Goal: Task Accomplishment & Management: Manage account settings

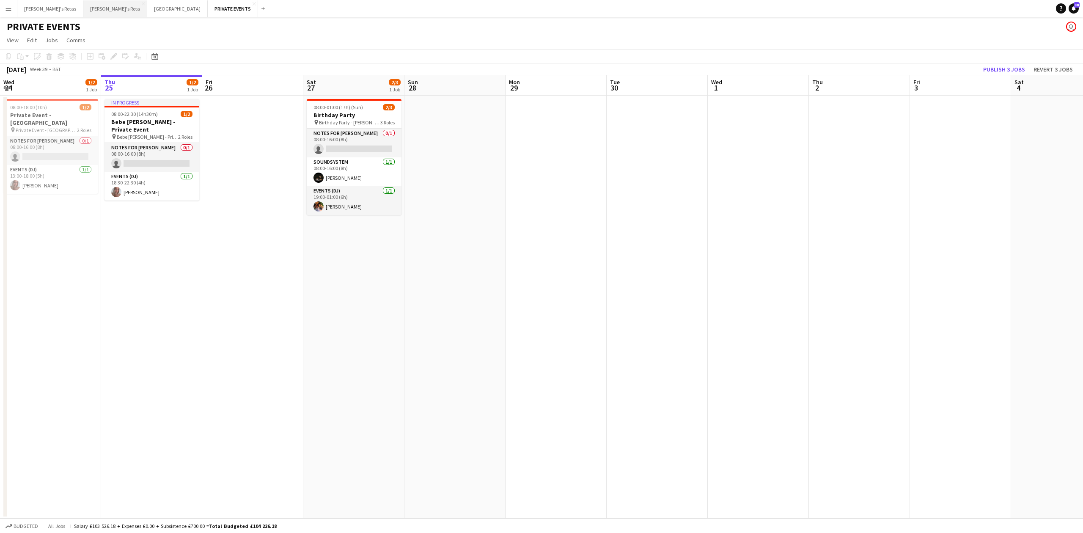
click at [83, 7] on button "[PERSON_NAME]'s Rota Close" at bounding box center [115, 8] width 64 height 17
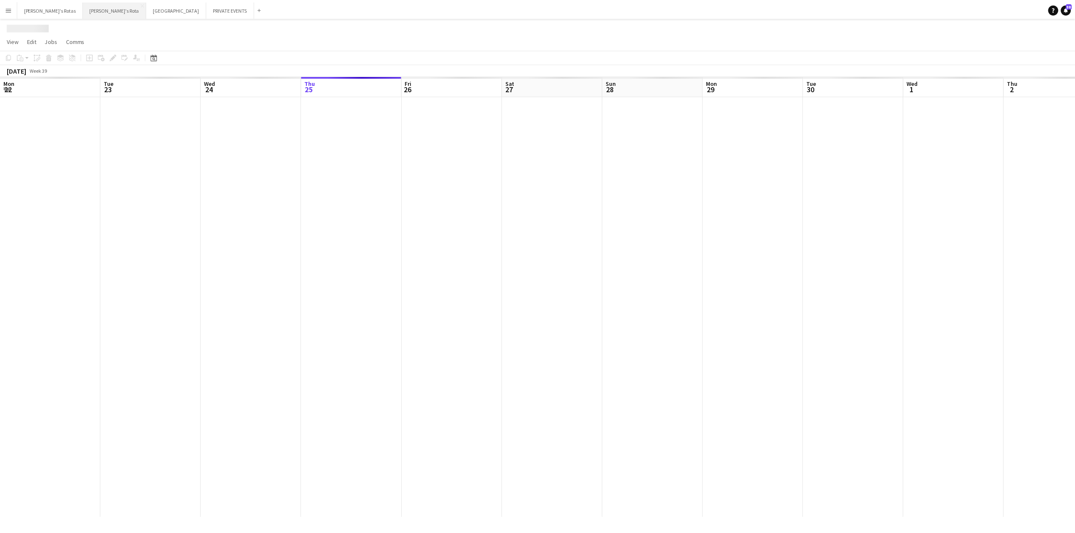
scroll to position [0, 202]
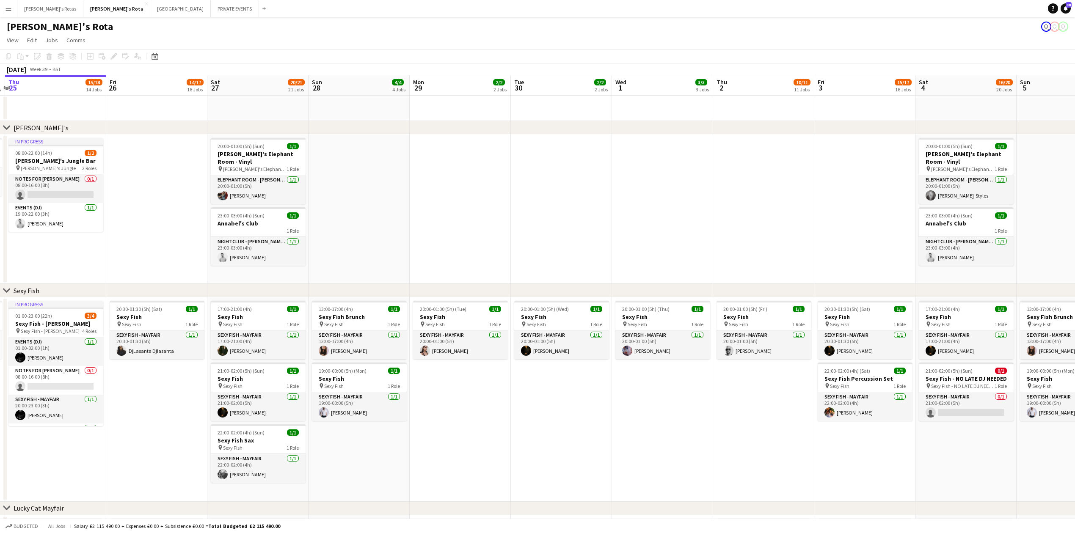
drag, startPoint x: 529, startPoint y: 204, endPoint x: 268, endPoint y: 239, distance: 263.5
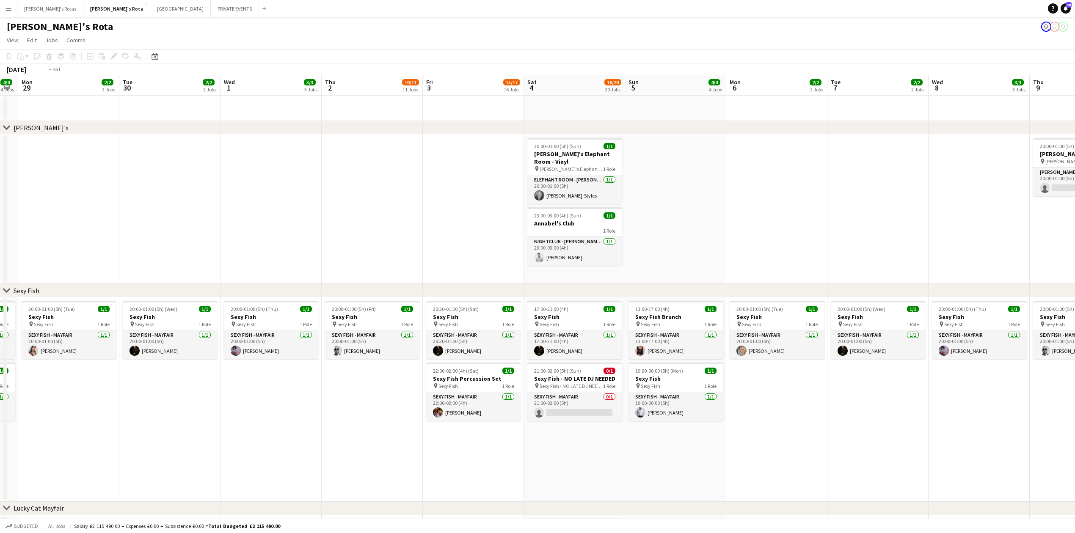
drag, startPoint x: 407, startPoint y: 223, endPoint x: 182, endPoint y: 237, distance: 225.1
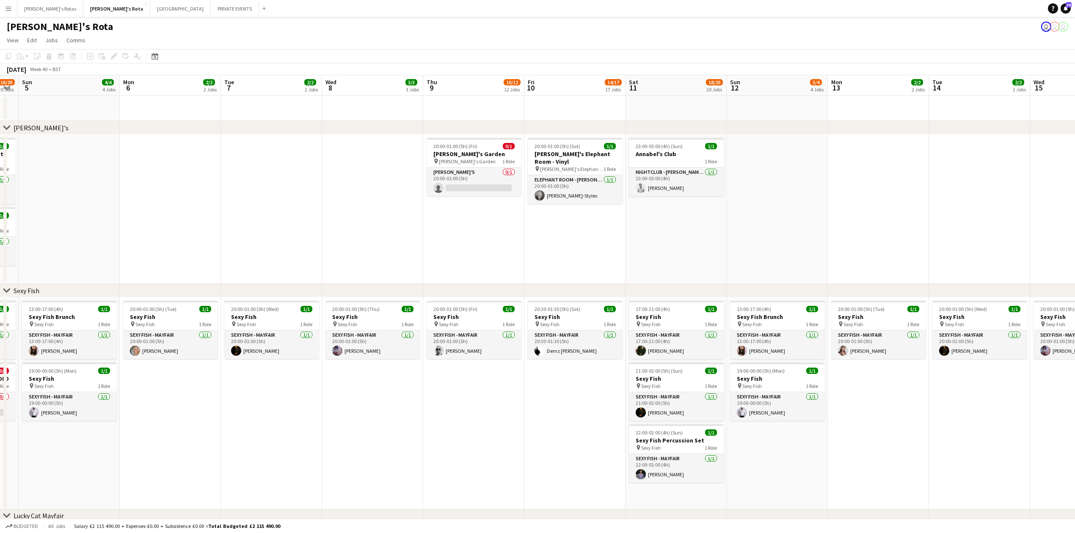
scroll to position [0, 366]
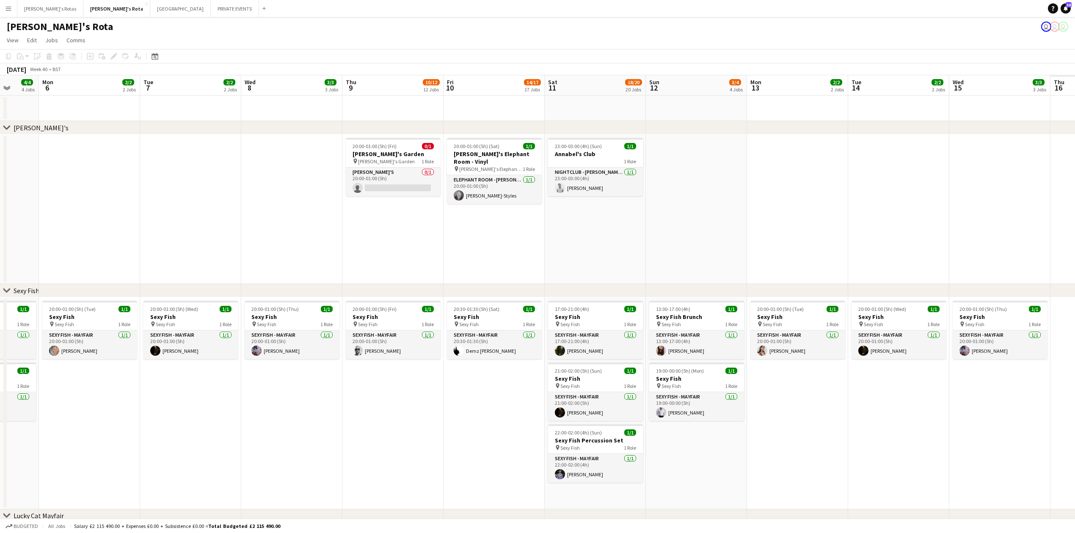
drag, startPoint x: 697, startPoint y: 223, endPoint x: 313, endPoint y: 241, distance: 384.6
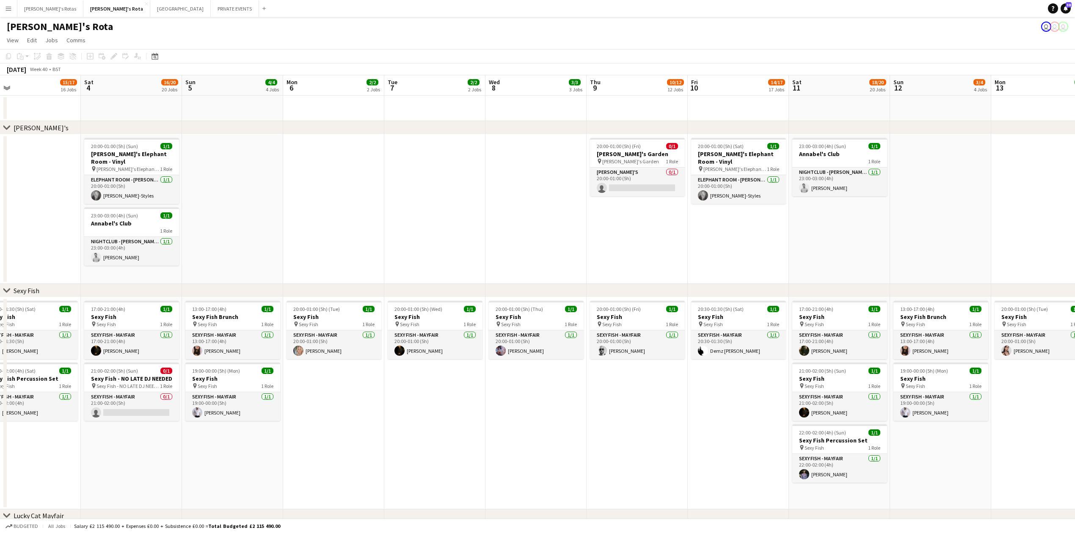
drag, startPoint x: 509, startPoint y: 237, endPoint x: 753, endPoint y: 226, distance: 244.0
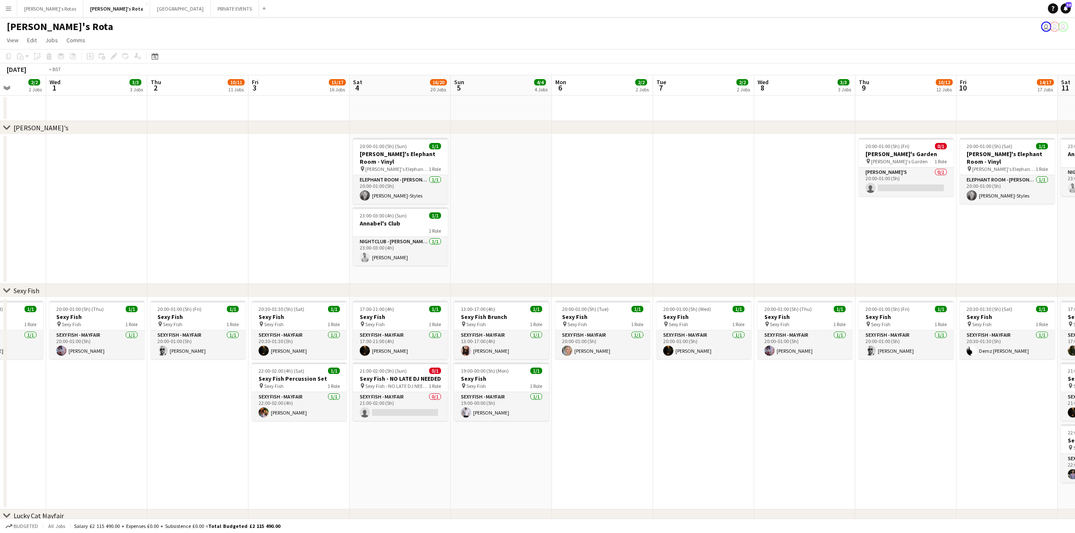
drag, startPoint x: 256, startPoint y: 266, endPoint x: 875, endPoint y: 217, distance: 620.9
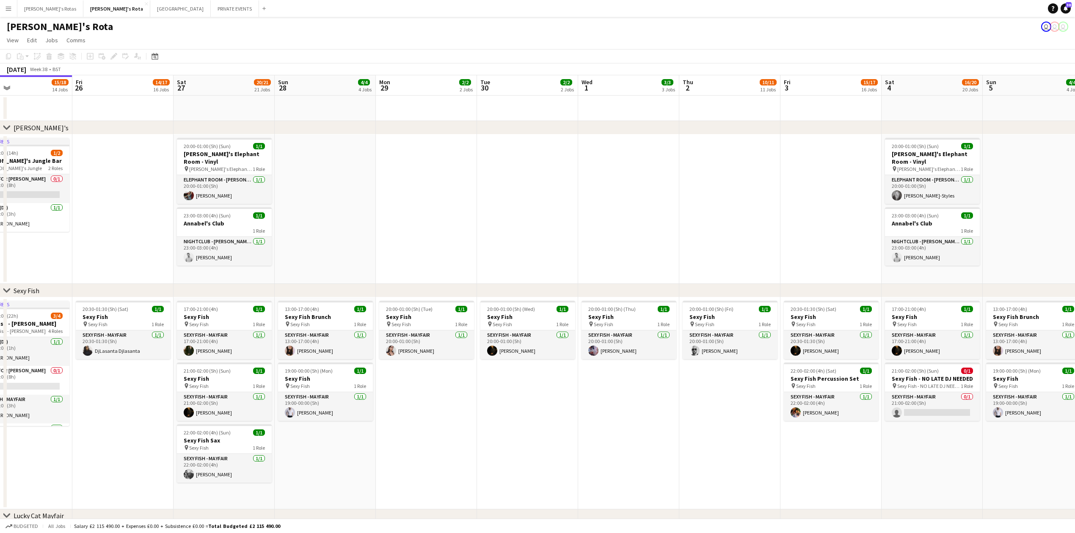
drag, startPoint x: 327, startPoint y: 256, endPoint x: 306, endPoint y: 241, distance: 26.1
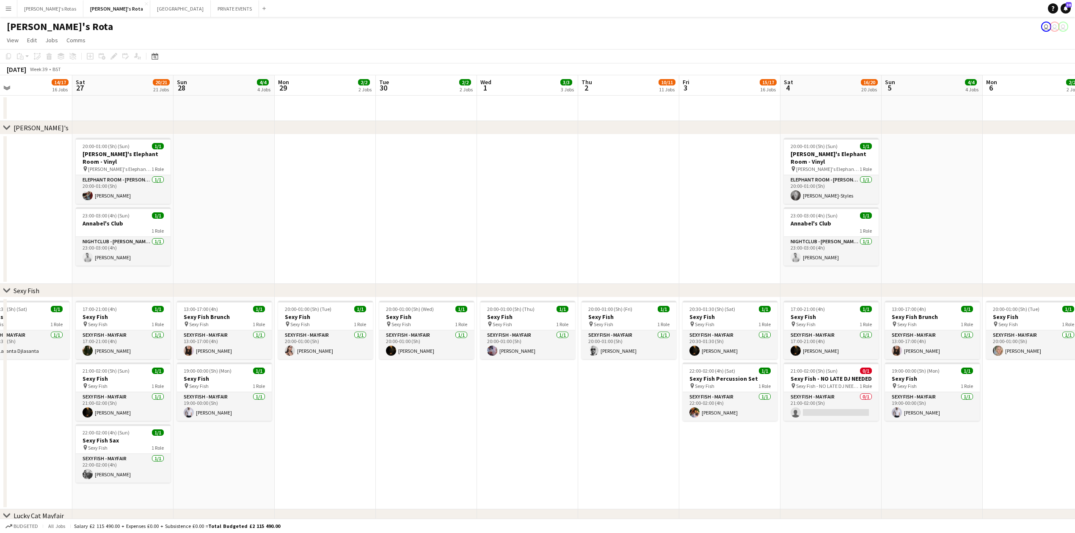
scroll to position [0, 227]
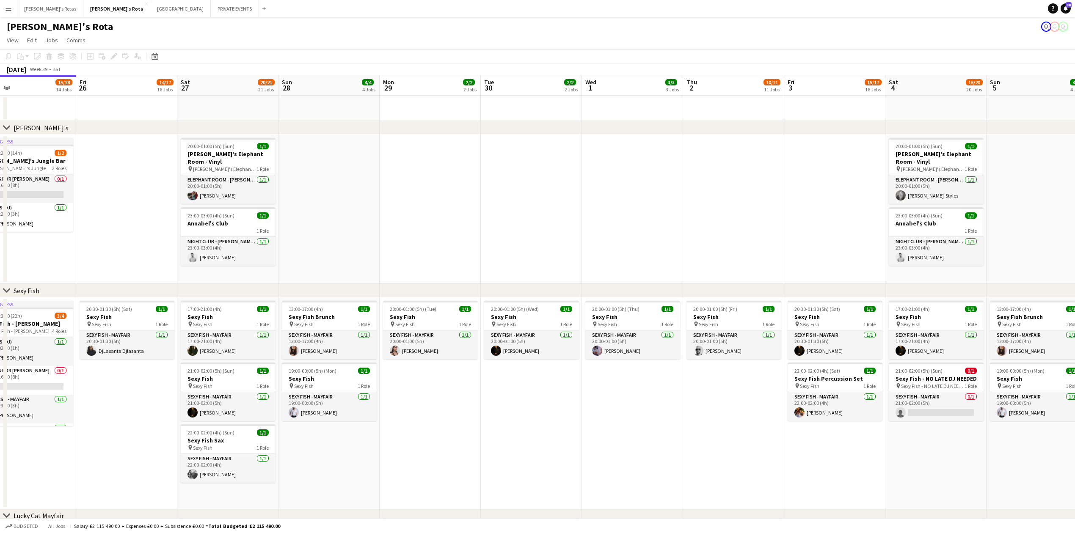
drag, startPoint x: 476, startPoint y: 228, endPoint x: 278, endPoint y: 254, distance: 200.2
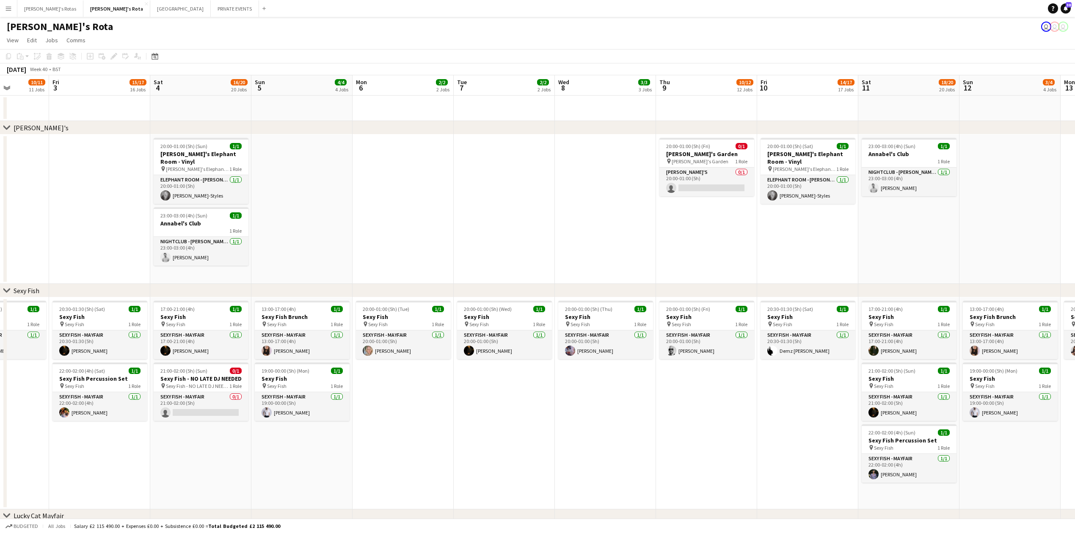
scroll to position [0, 241]
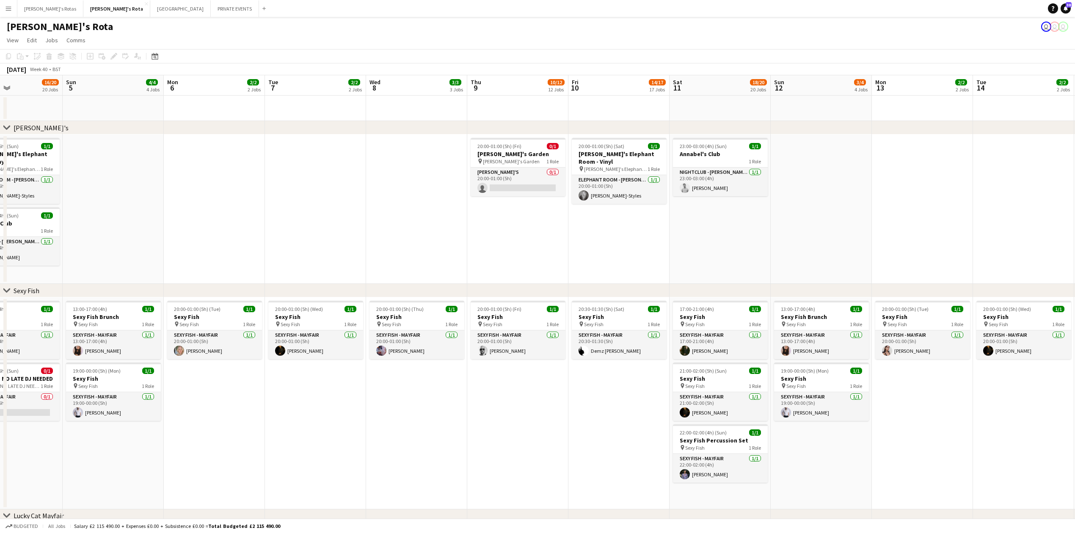
drag, startPoint x: 882, startPoint y: 191, endPoint x: 261, endPoint y: 263, distance: 624.4
click at [606, 249] on app-date-cell "20:00-01:00 (5h) (Sat) 1/1 [PERSON_NAME]'s Elephant Room - Vinyl pin [PERSON_NA…" at bounding box center [618, 209] width 101 height 149
click at [727, 230] on app-date-cell "23:00-03:00 (4h) (Sun) 1/1 [PERSON_NAME]'s Club 1 Role NIGHTCLUB - ANNABEL'S [D…" at bounding box center [719, 209] width 101 height 149
click at [661, 232] on app-date-cell "20:00-01:00 (5h) (Sat) 1/1 [PERSON_NAME]'s Elephant Room - Vinyl pin [PERSON_NA…" at bounding box center [618, 209] width 101 height 149
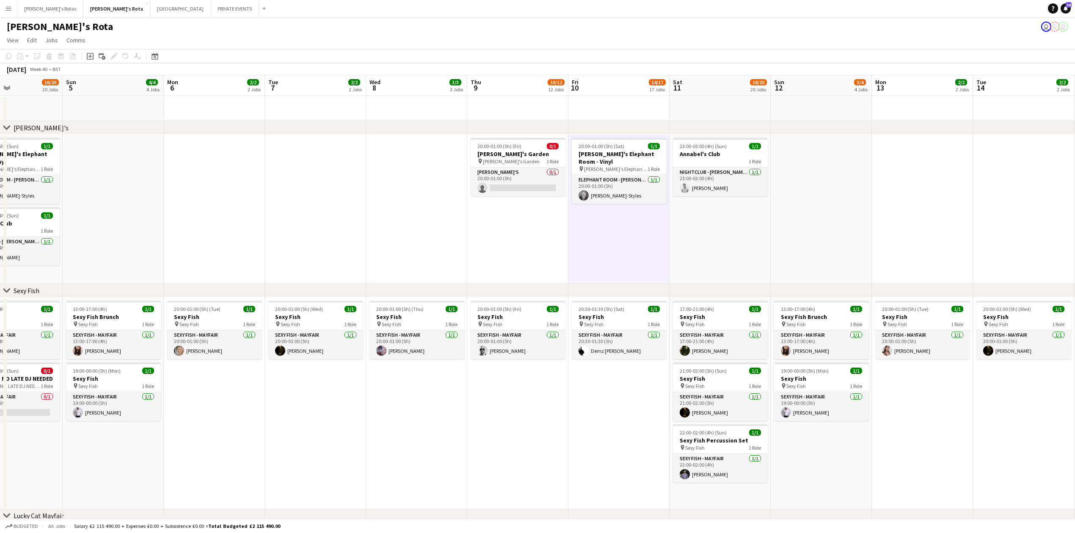
click at [765, 214] on app-date-cell "23:00-03:00 (4h) (Sun) 1/1 [PERSON_NAME]'s Club 1 Role NIGHTCLUB - ANNABEL'S [D…" at bounding box center [719, 209] width 101 height 149
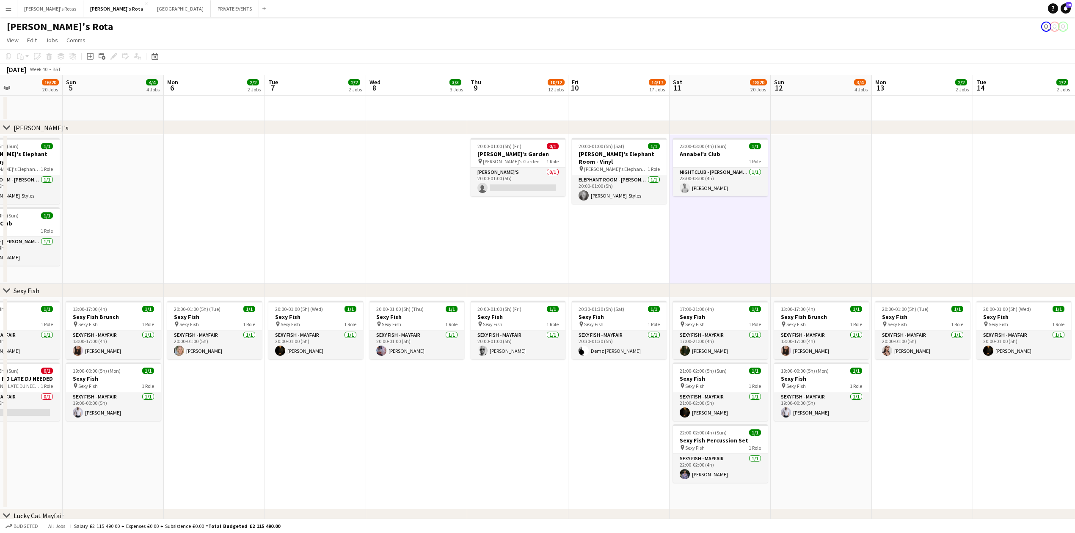
click at [662, 224] on app-date-cell "20:00-01:00 (5h) (Sat) 1/1 [PERSON_NAME]'s Elephant Room - Vinyl pin [PERSON_NA…" at bounding box center [618, 209] width 101 height 149
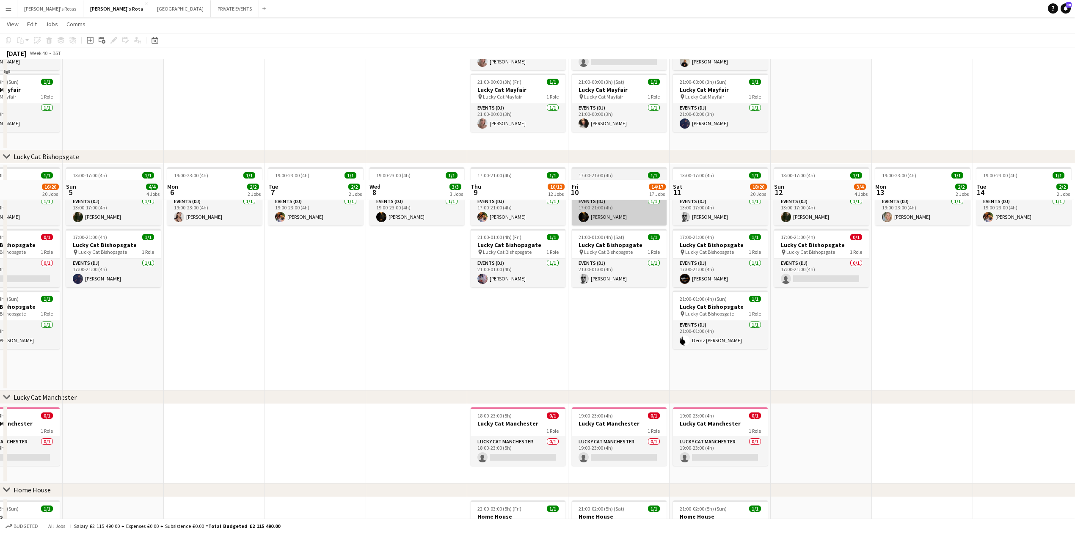
scroll to position [508, 0]
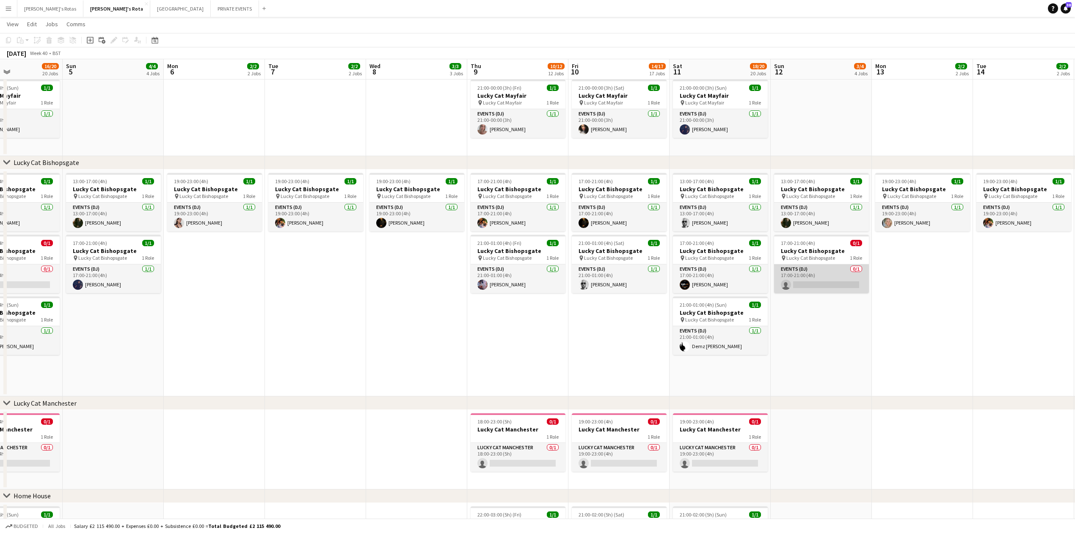
click at [828, 280] on app-card-role "Events (DJ) 0/1 17:00-21:00 (4h) single-neutral-actions" at bounding box center [821, 278] width 95 height 29
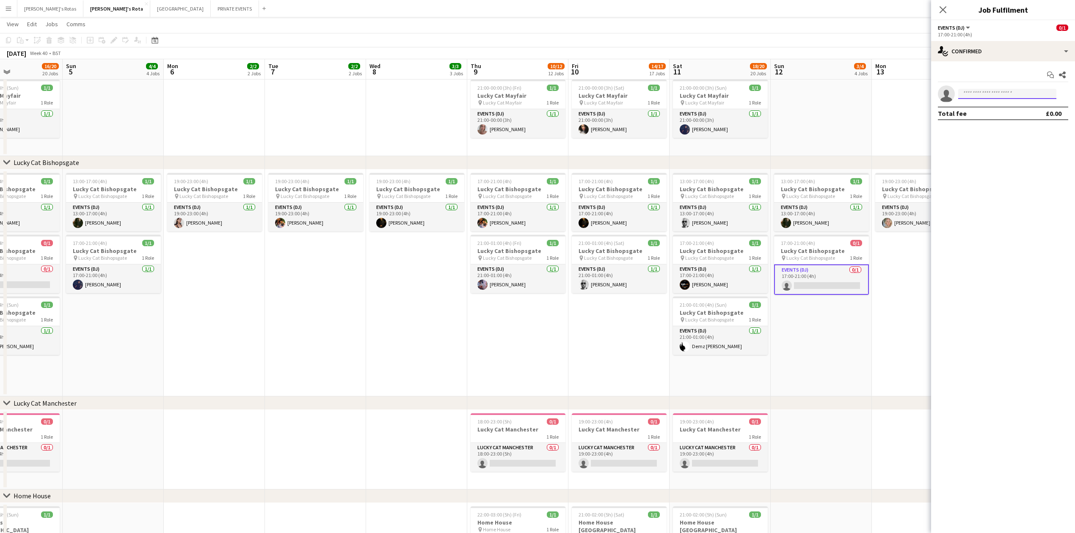
click at [974, 96] on input at bounding box center [1007, 94] width 98 height 10
type input "*****"
click at [992, 118] on span "[PHONE_NUMBER]" at bounding box center [1007, 119] width 85 height 7
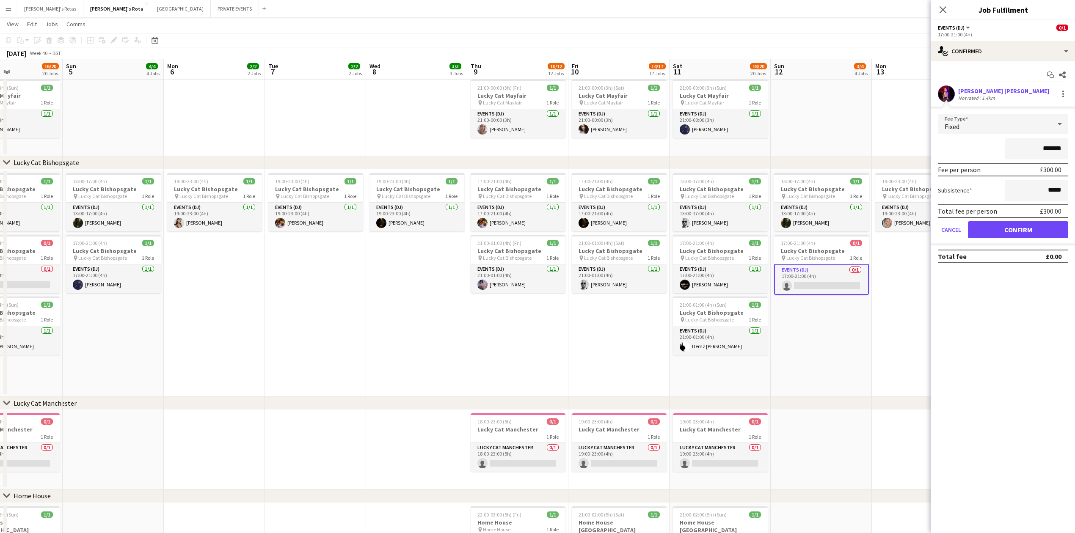
click at [1040, 247] on app-confirmed-crew "[PERSON_NAME] [PERSON_NAME] Not rated 1.4km Fee Type Fixed ******* Fee per pers…" at bounding box center [1003, 174] width 144 height 178
click at [1029, 223] on button "Confirm" at bounding box center [1018, 229] width 100 height 17
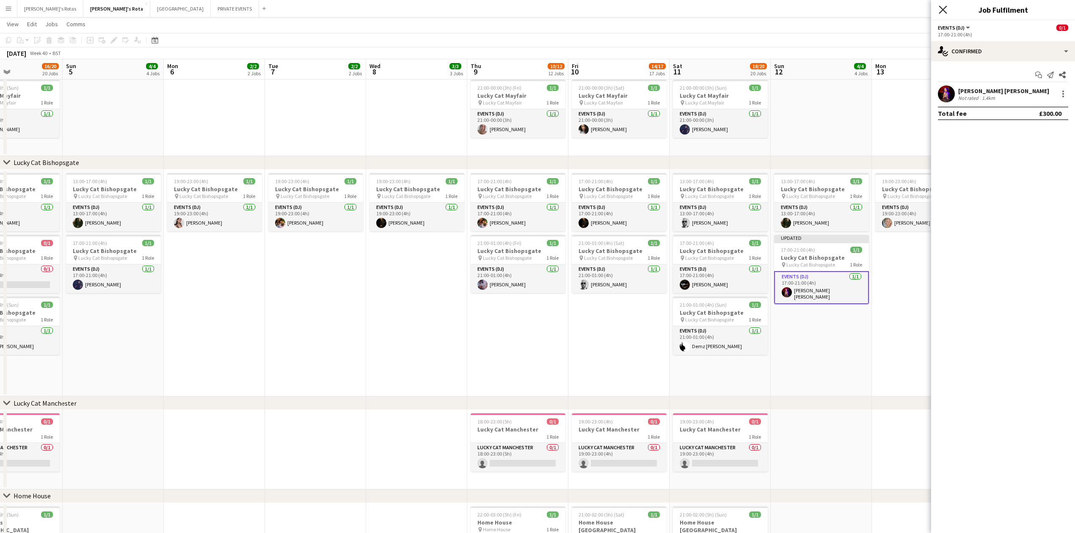
click at [944, 7] on icon "Close pop-in" at bounding box center [942, 10] width 8 height 8
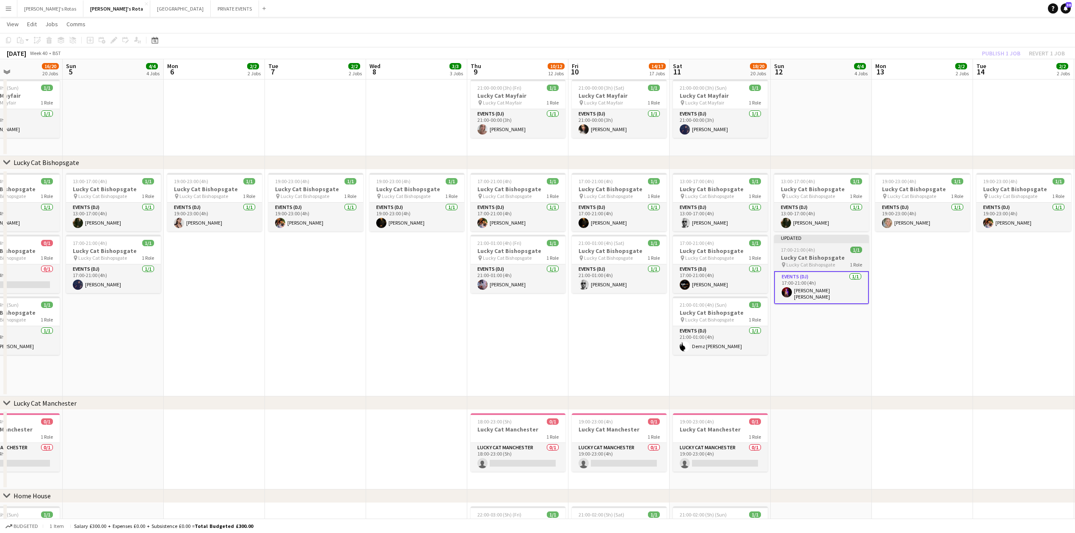
click at [828, 245] on app-job-card "Updated 17:00-21:00 (4h) 1/1 Lucky Cat Bishopsgate pin Lucky Cat Bishopsgate 1 …" at bounding box center [821, 269] width 95 height 69
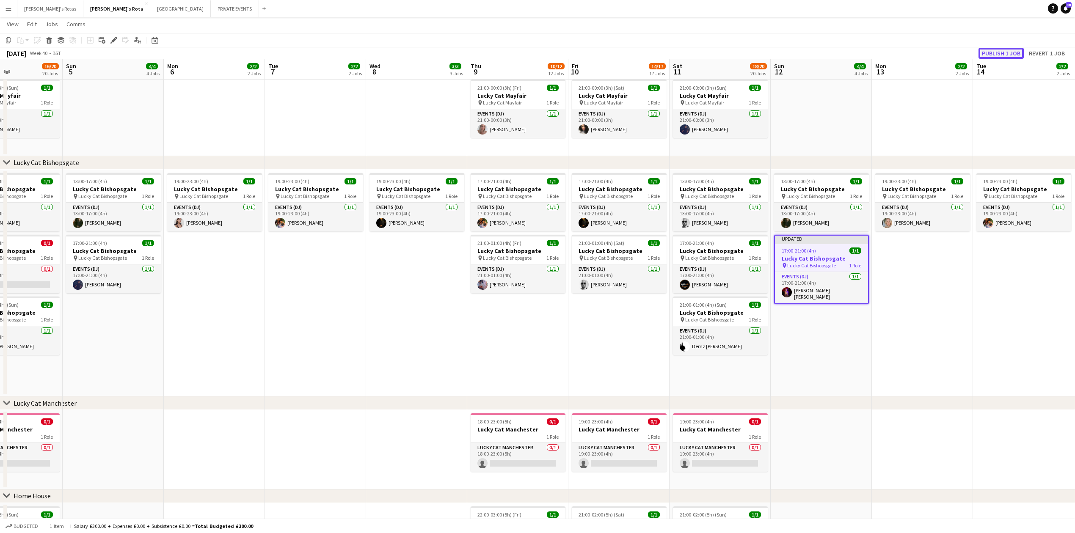
click at [1010, 48] on button "Publish 1 job" at bounding box center [1000, 53] width 45 height 11
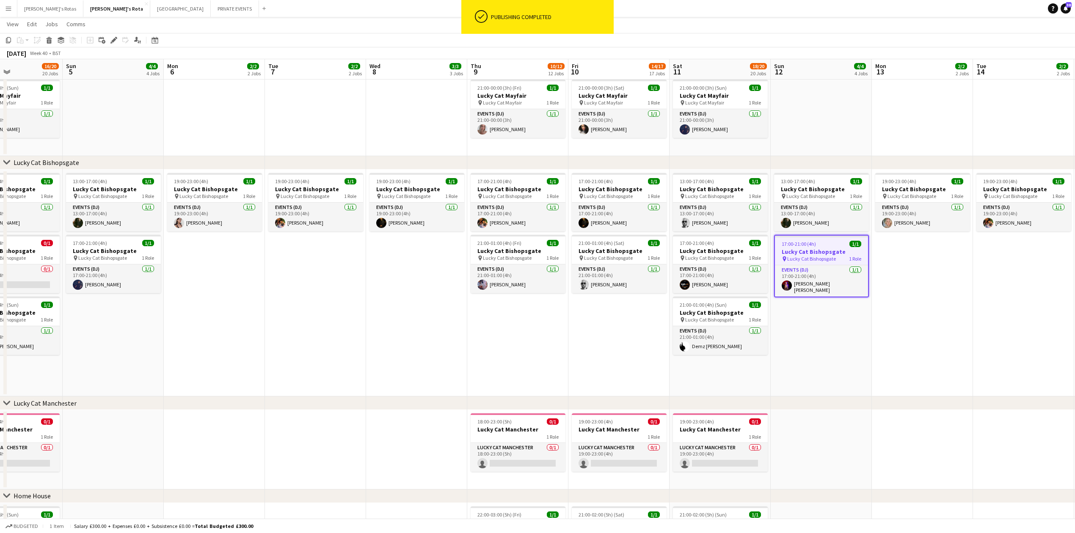
click at [603, 381] on app-date-cell "17:00-21:00 (4h) 1/1 Lucky Cat Bishopsgate pin Lucky Cat Bishopsgate 1 Role Eve…" at bounding box center [618, 283] width 101 height 227
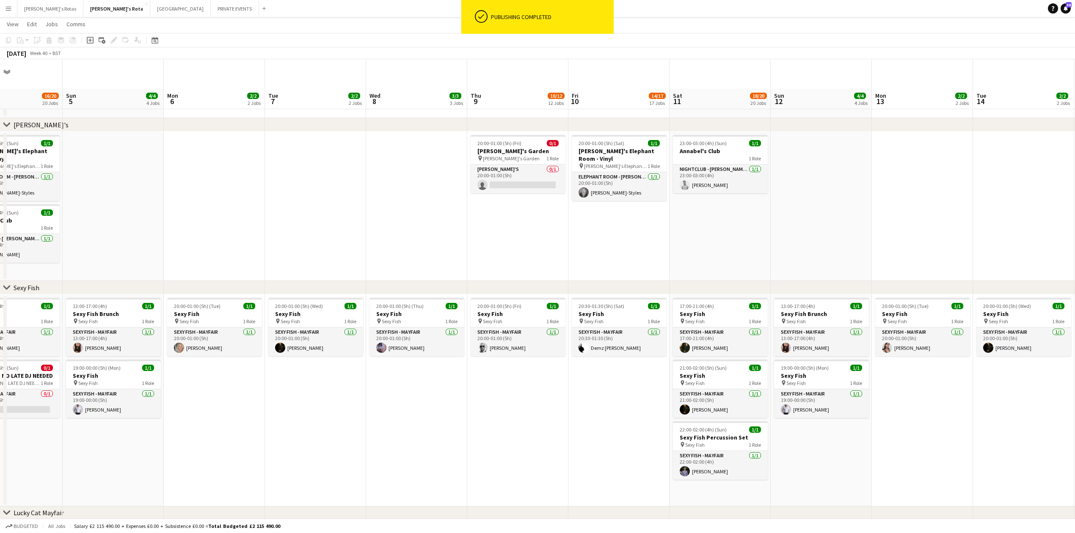
scroll to position [0, 0]
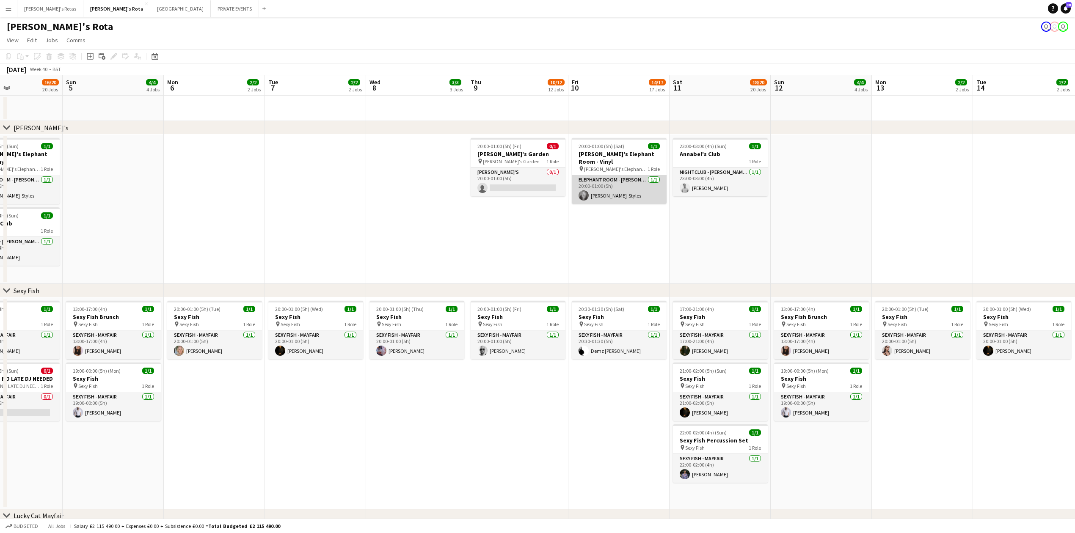
click at [618, 197] on app-card-role "ELEPHANT ROOM - [PERSON_NAME]'S [DATE] 20:00-01:00 (5h) [PERSON_NAME]-Styles" at bounding box center [619, 189] width 95 height 29
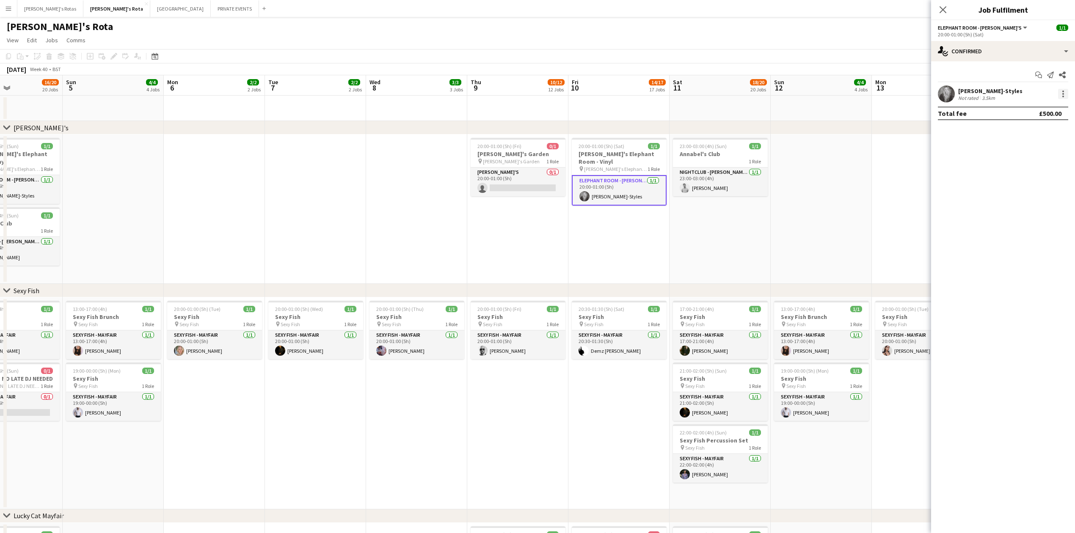
click at [1062, 92] on div at bounding box center [1063, 94] width 10 height 10
click at [1043, 190] on span "Remove" at bounding box center [1035, 191] width 52 height 8
click at [970, 95] on input at bounding box center [1007, 94] width 98 height 10
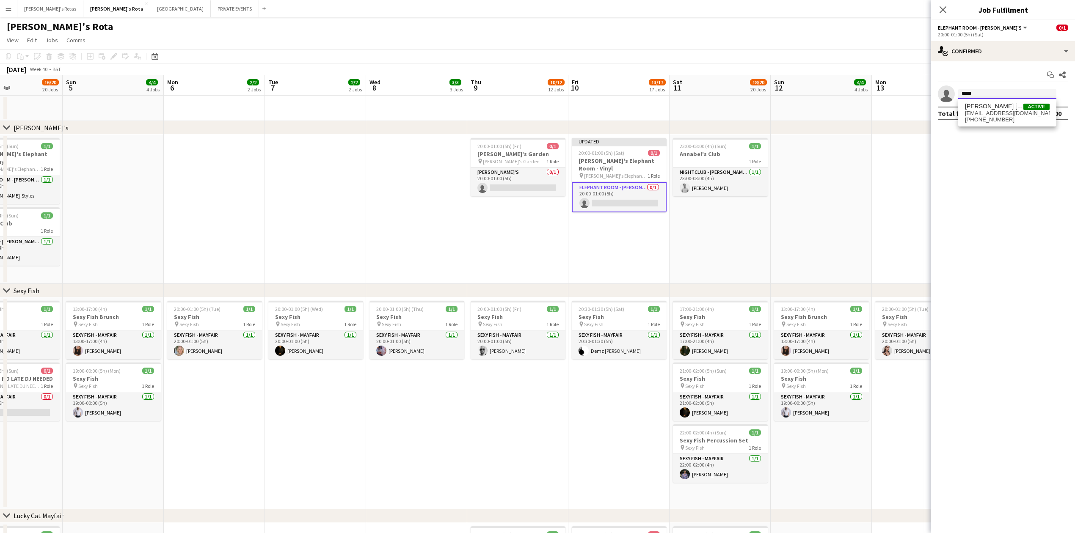
click at [977, 89] on input "*****" at bounding box center [1007, 94] width 98 height 10
type input "****"
click at [986, 83] on div "Start chat Share single-neutral-actions **** Total fee £0.00" at bounding box center [1003, 94] width 144 height 66
click at [973, 95] on input "****" at bounding box center [1007, 94] width 98 height 10
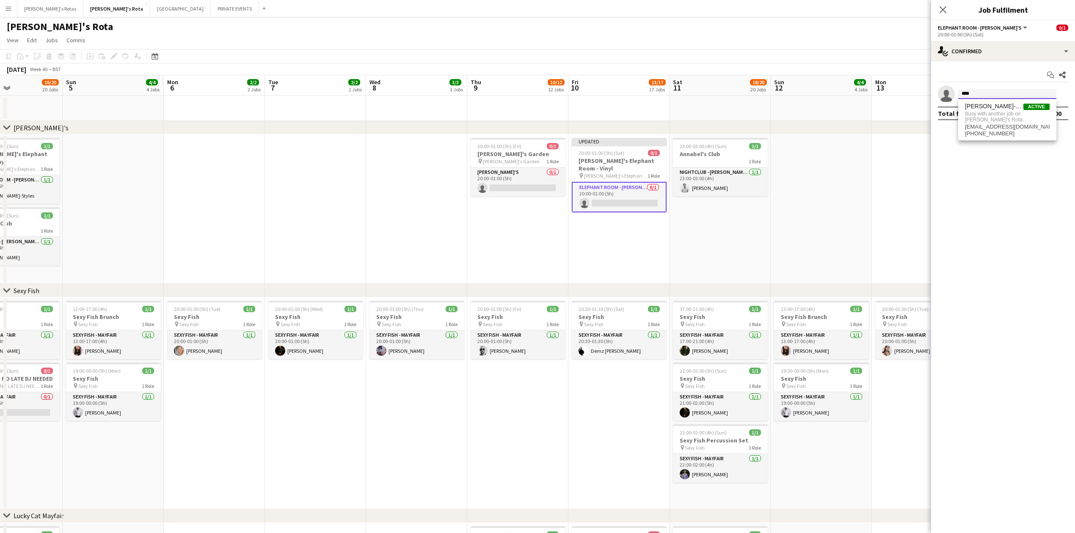
click at [973, 95] on input "****" at bounding box center [1007, 94] width 98 height 10
type input "*****"
click at [983, 117] on span "[PHONE_NUMBER]" at bounding box center [1007, 119] width 85 height 7
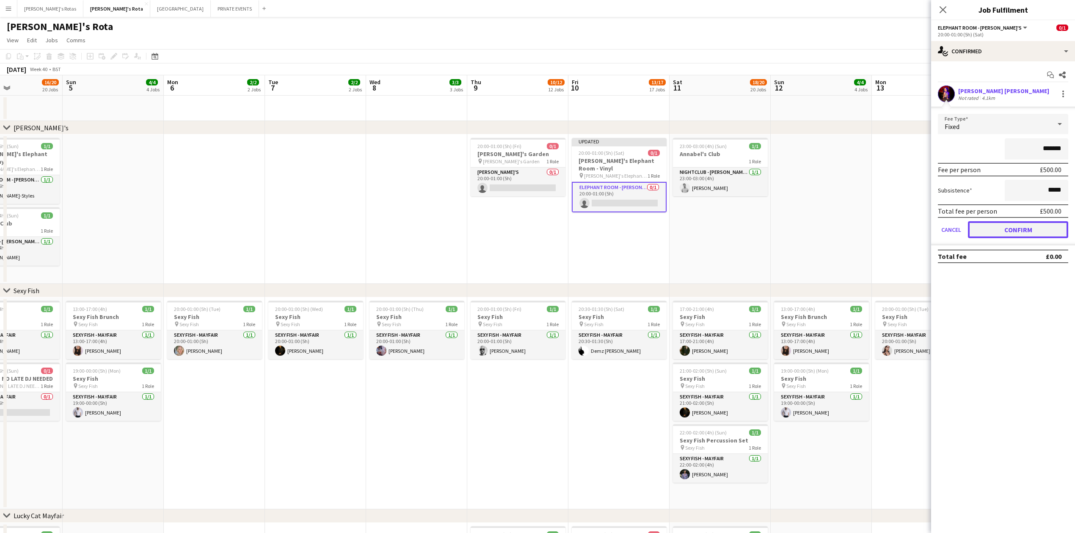
click at [1014, 236] on button "Confirm" at bounding box center [1018, 229] width 100 height 17
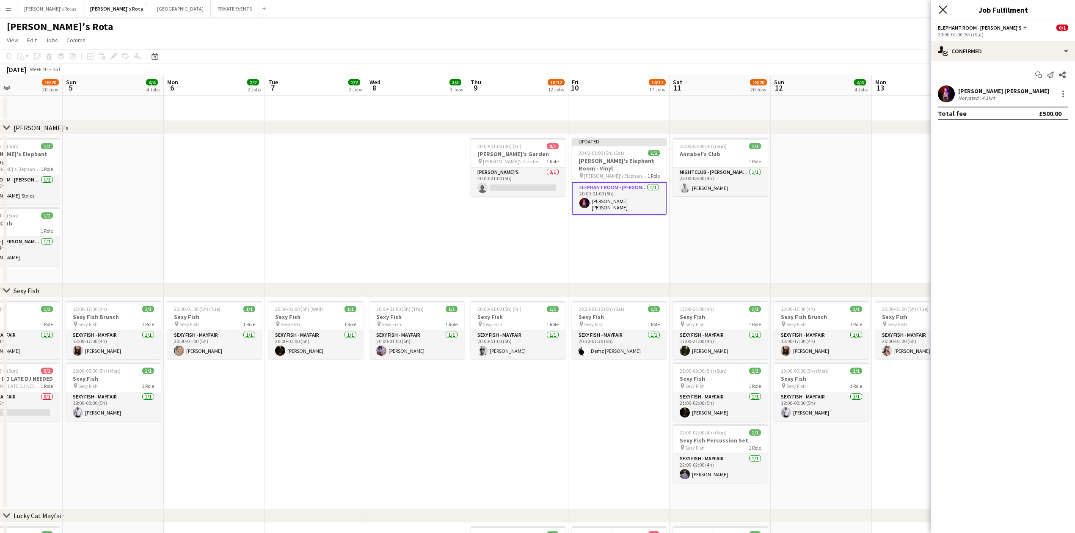
click at [944, 7] on icon "Close pop-in" at bounding box center [942, 10] width 8 height 8
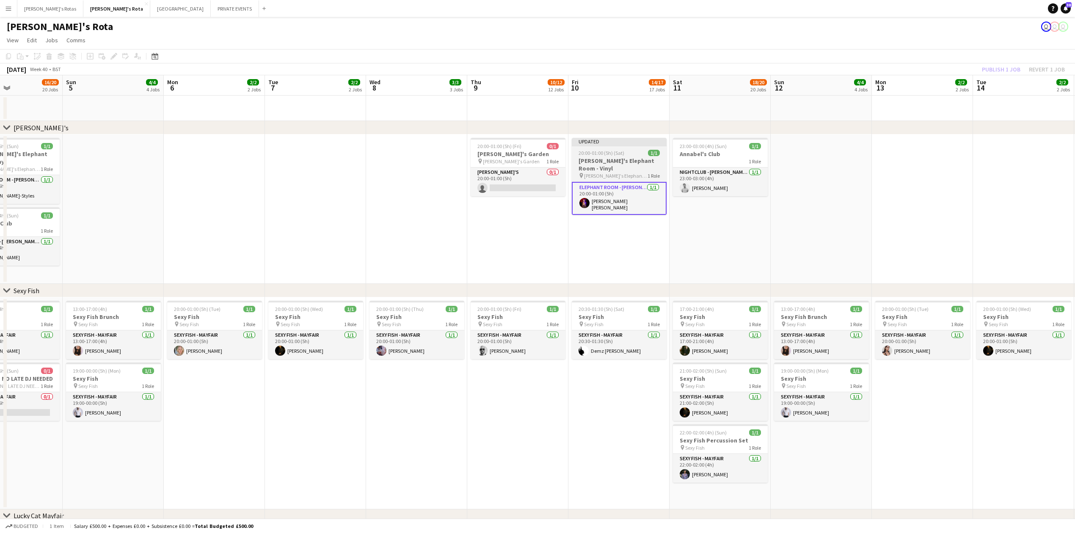
click at [609, 157] on h3 "[PERSON_NAME]'s Elephant Room - Vinyl" at bounding box center [619, 164] width 95 height 15
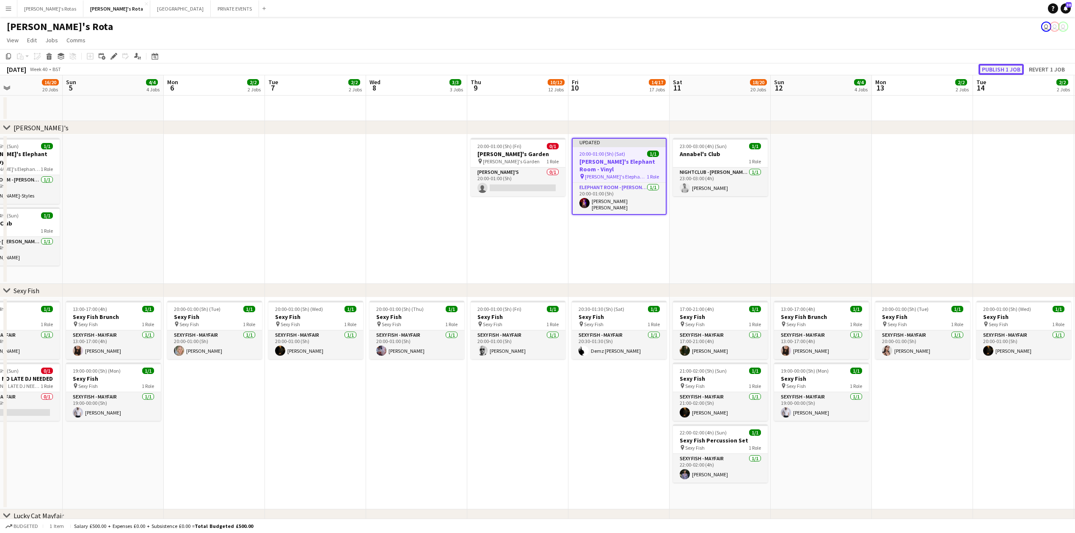
click at [999, 66] on button "Publish 1 job" at bounding box center [1000, 69] width 45 height 11
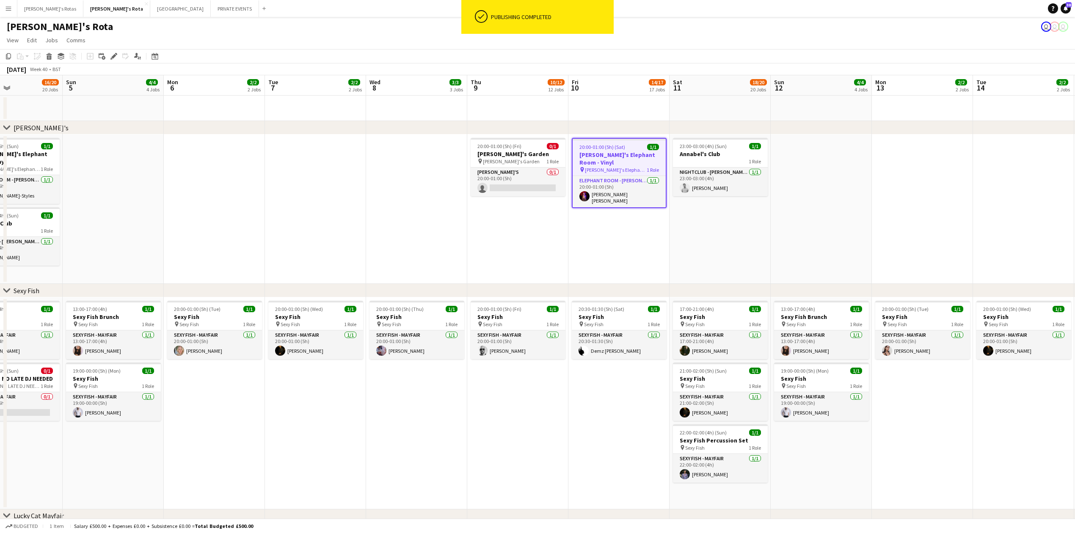
click at [532, 227] on app-date-cell "20:00-01:00 (5h) (Fri) 0/1 [PERSON_NAME]'s Garden pin [PERSON_NAME]'s Garden 1 …" at bounding box center [517, 209] width 101 height 149
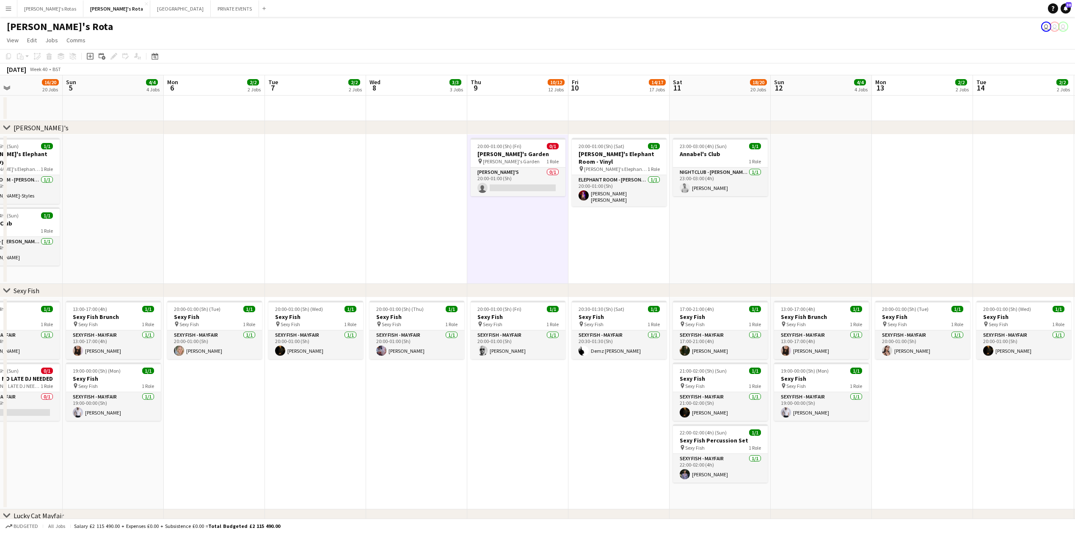
click at [594, 233] on app-date-cell "20:00-01:00 (5h) (Sat) 1/1 [PERSON_NAME]'s Elephant Room - Vinyl pin [PERSON_NA…" at bounding box center [618, 209] width 101 height 149
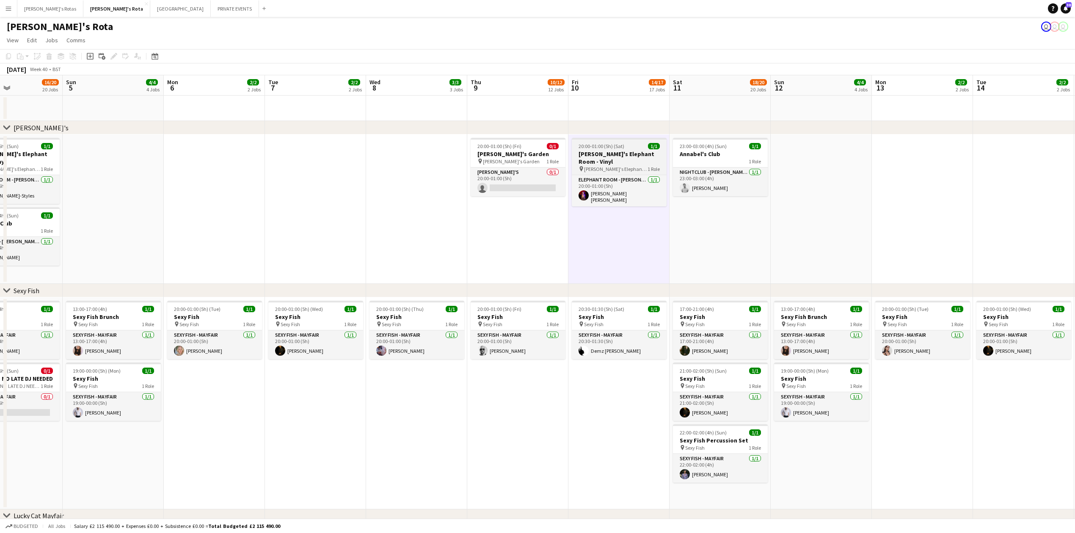
click at [628, 151] on h3 "[PERSON_NAME]'s Elephant Room - Vinyl" at bounding box center [619, 157] width 95 height 15
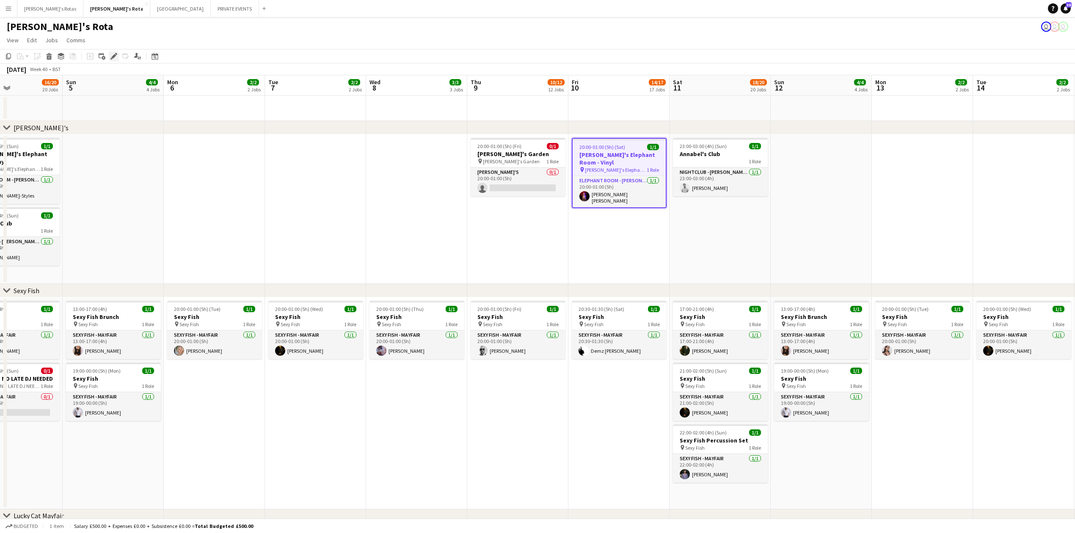
click at [109, 58] on div "Edit" at bounding box center [114, 56] width 10 height 10
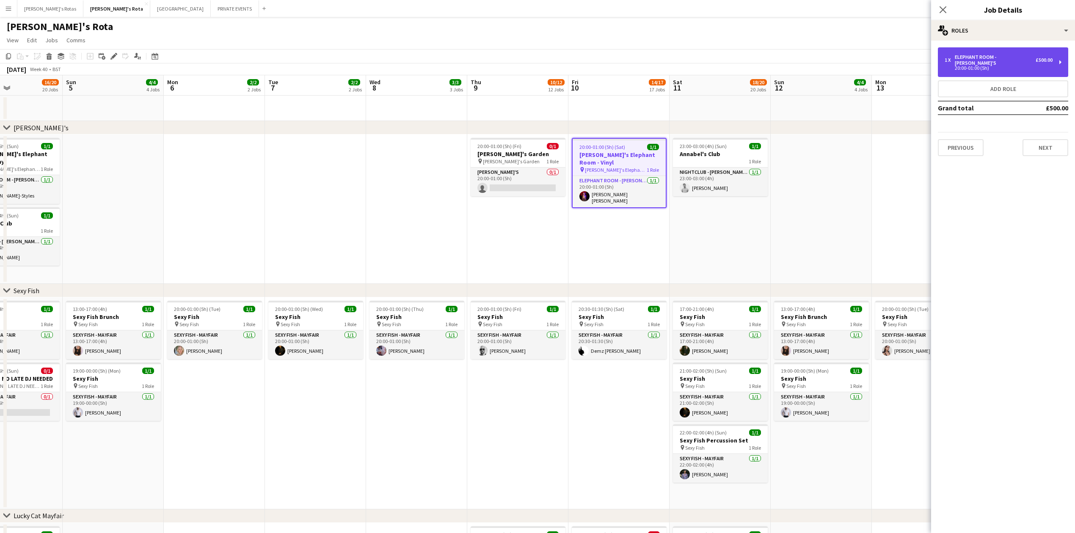
click at [983, 66] on div "20:00-01:00 (5h)" at bounding box center [998, 68] width 108 height 4
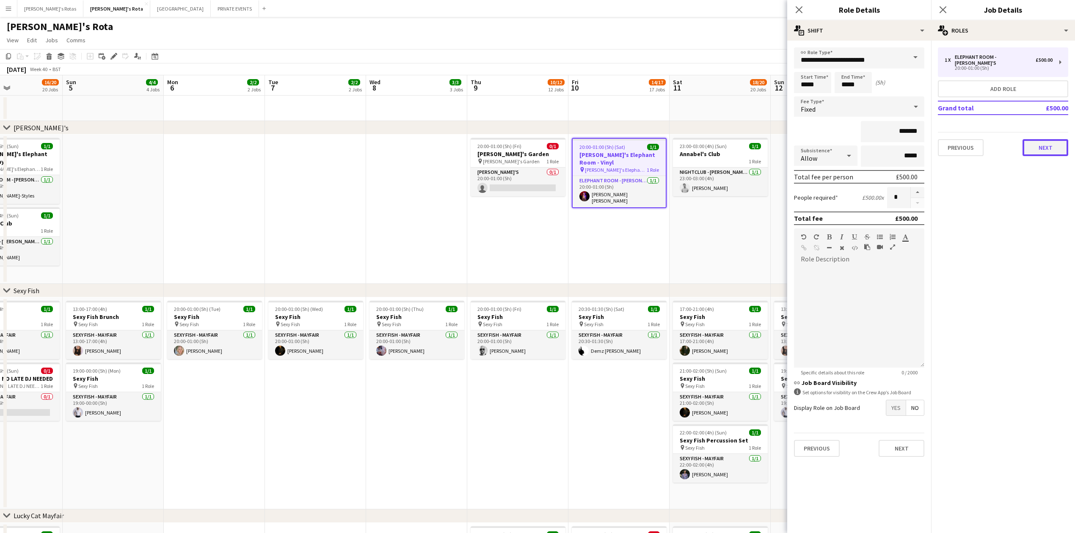
click at [1054, 139] on button "Next" at bounding box center [1045, 147] width 46 height 17
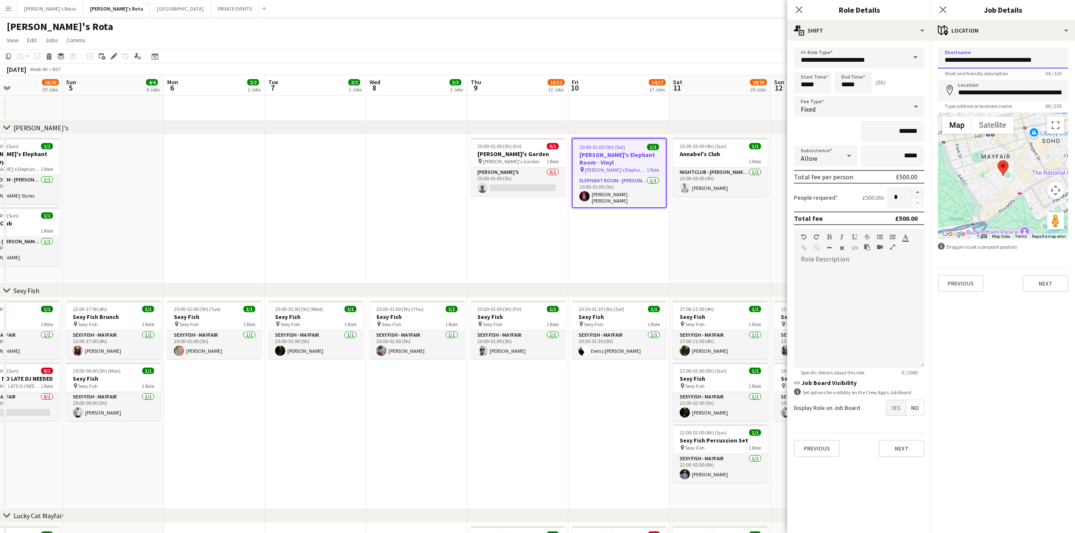
drag, startPoint x: 1019, startPoint y: 61, endPoint x: 1082, endPoint y: 60, distance: 63.5
type input "**********"
click at [1054, 284] on button "Next" at bounding box center [1045, 283] width 46 height 17
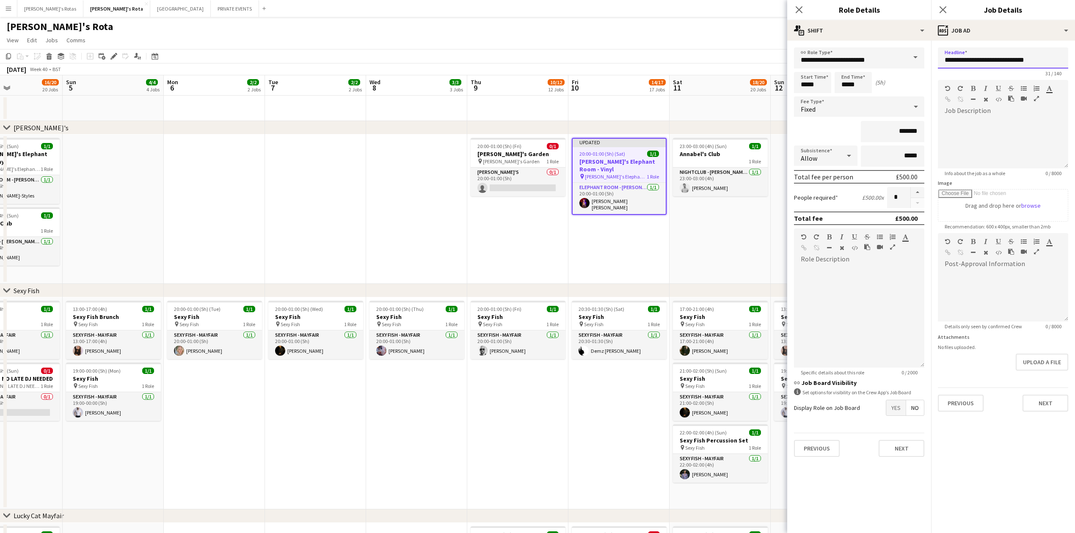
drag, startPoint x: 1016, startPoint y: 60, endPoint x: 1082, endPoint y: 50, distance: 66.7
type input "**********"
click at [1050, 401] on button "Next" at bounding box center [1045, 403] width 46 height 17
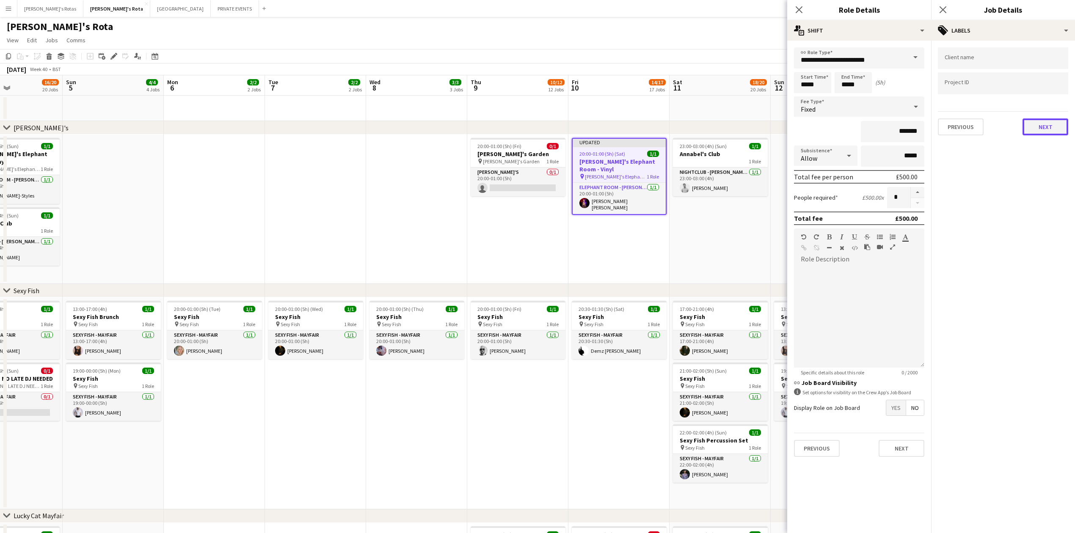
click at [1049, 129] on button "Next" at bounding box center [1045, 126] width 46 height 17
click at [1043, 154] on div "Previous Next" at bounding box center [1003, 160] width 130 height 24
click at [1043, 168] on button "Next" at bounding box center [1045, 163] width 46 height 17
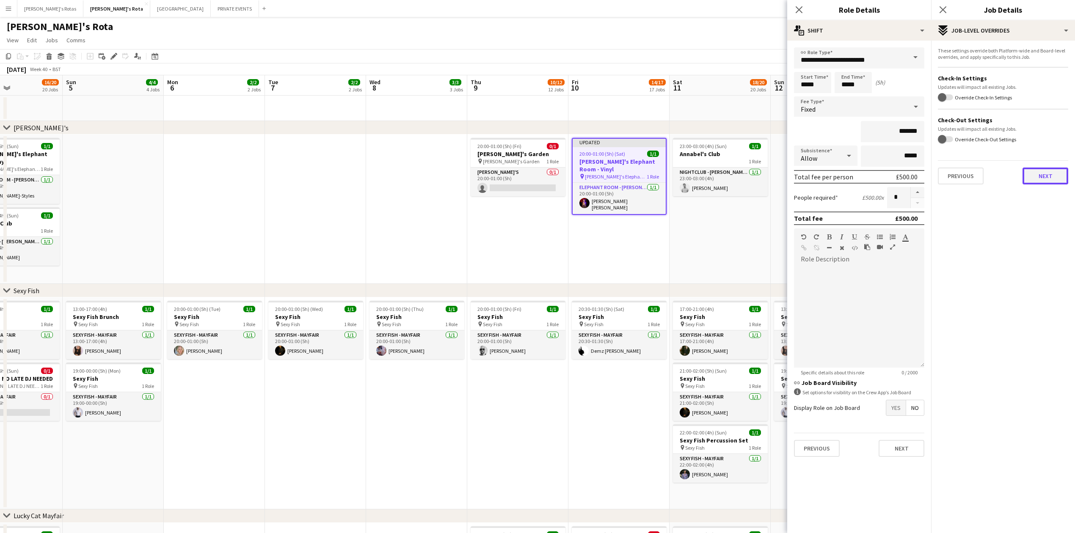
click at [1043, 178] on button "Next" at bounding box center [1045, 176] width 46 height 17
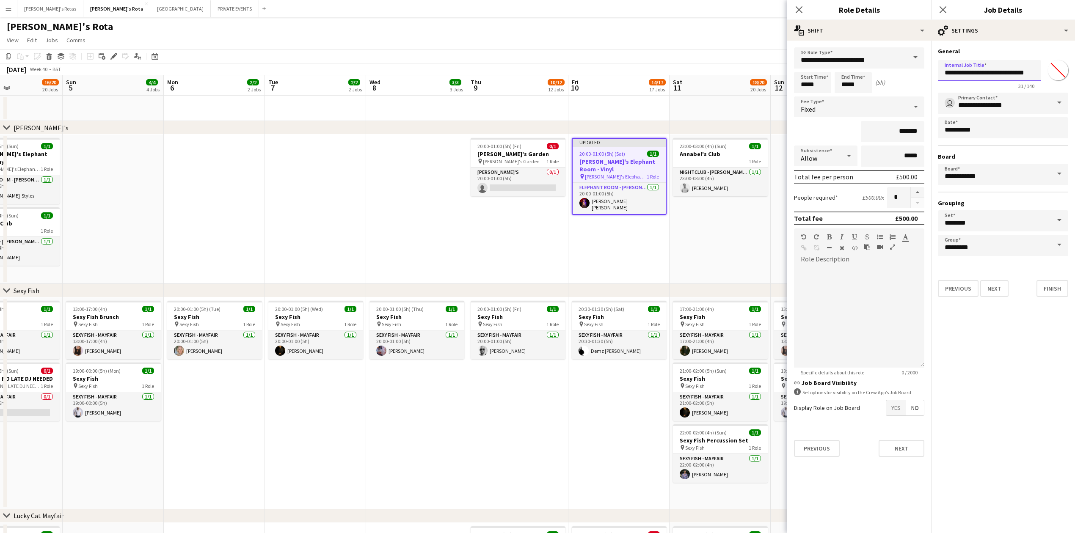
scroll to position [0, 2]
drag, startPoint x: 1016, startPoint y: 74, endPoint x: 1082, endPoint y: 66, distance: 66.5
type input "**********"
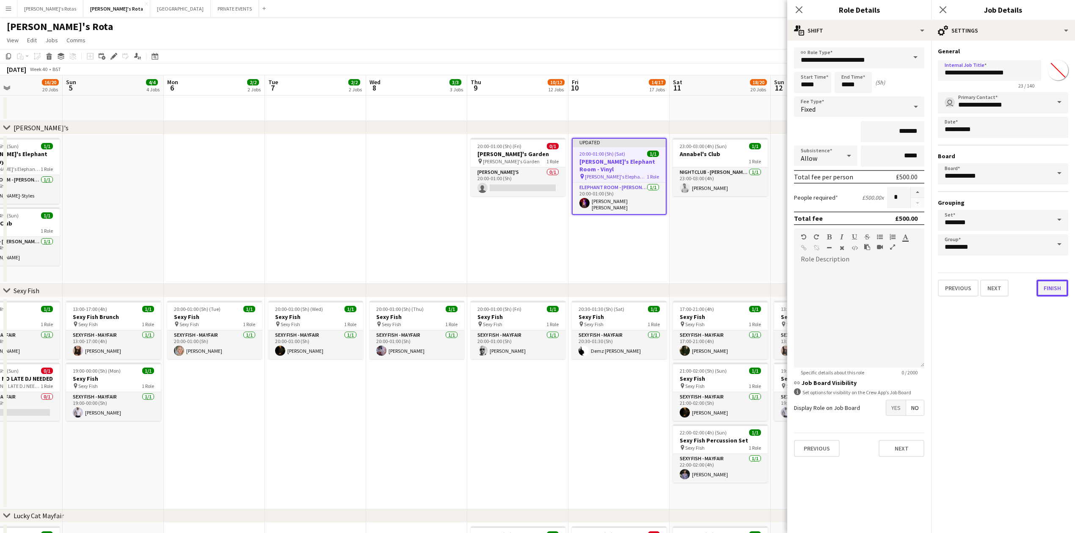
click at [1050, 286] on button "Finish" at bounding box center [1052, 288] width 32 height 17
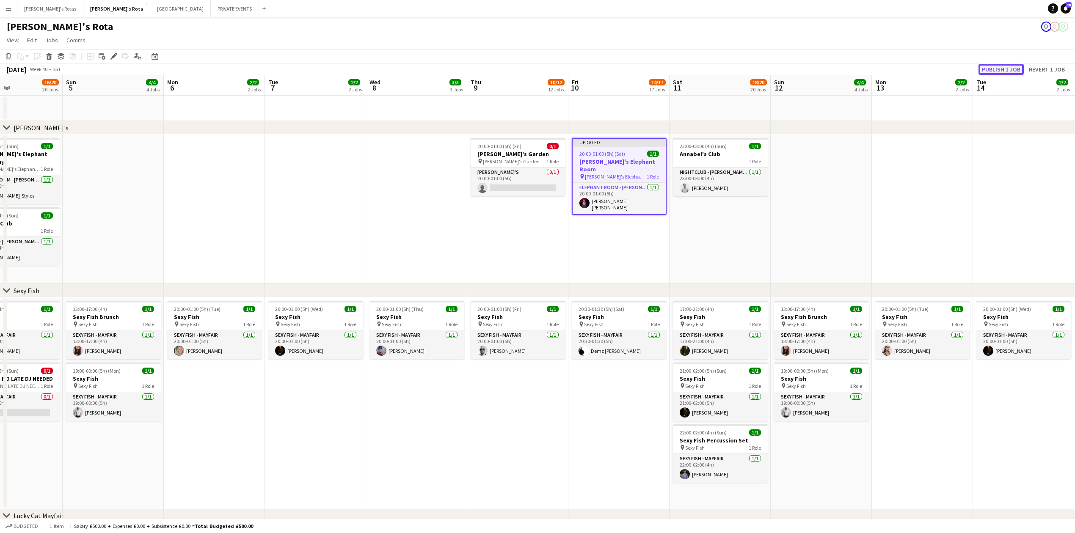
click at [996, 66] on button "Publish 1 job" at bounding box center [1000, 69] width 45 height 11
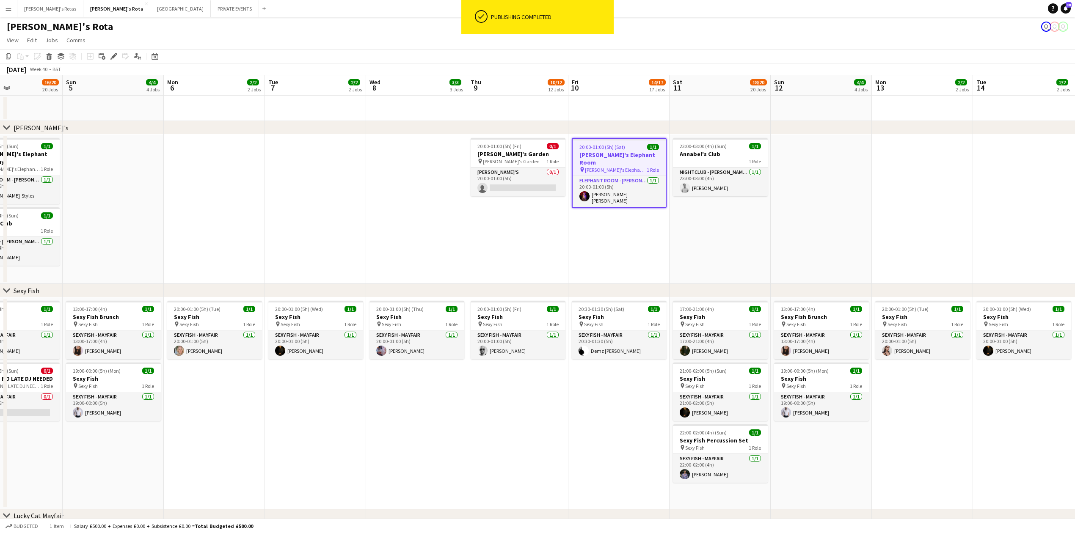
click at [655, 214] on app-date-cell "20:00-01:00 (5h) (Sat) 1/1 [PERSON_NAME]'s Elephant Room pin [PERSON_NAME]'s El…" at bounding box center [618, 209] width 101 height 149
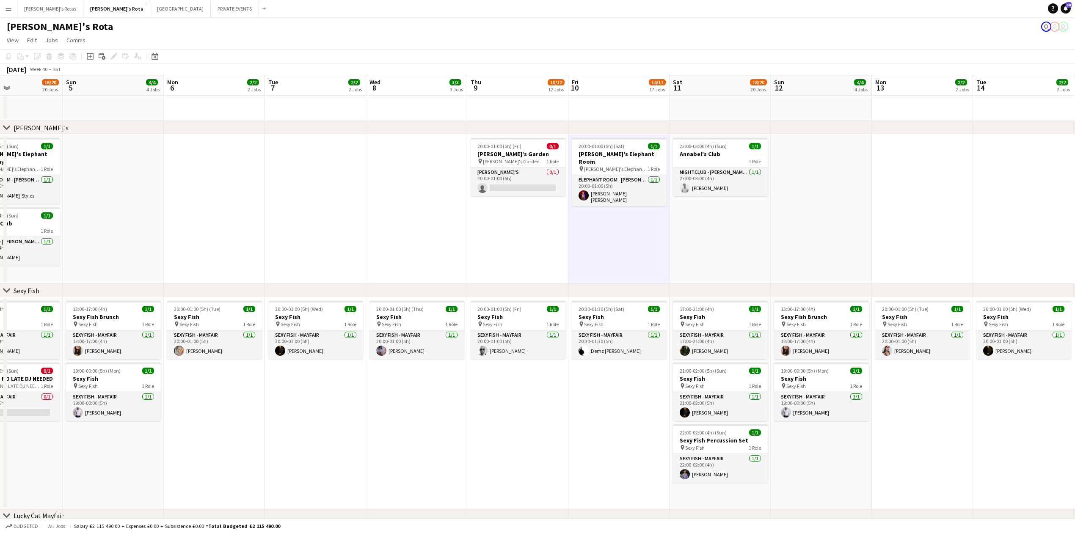
drag, startPoint x: 519, startPoint y: 229, endPoint x: 554, endPoint y: 230, distance: 35.6
click at [520, 229] on app-date-cell "20:00-01:00 (5h) (Fri) 0/1 [PERSON_NAME]'s Garden pin [PERSON_NAME]'s Garden 1 …" at bounding box center [517, 209] width 101 height 149
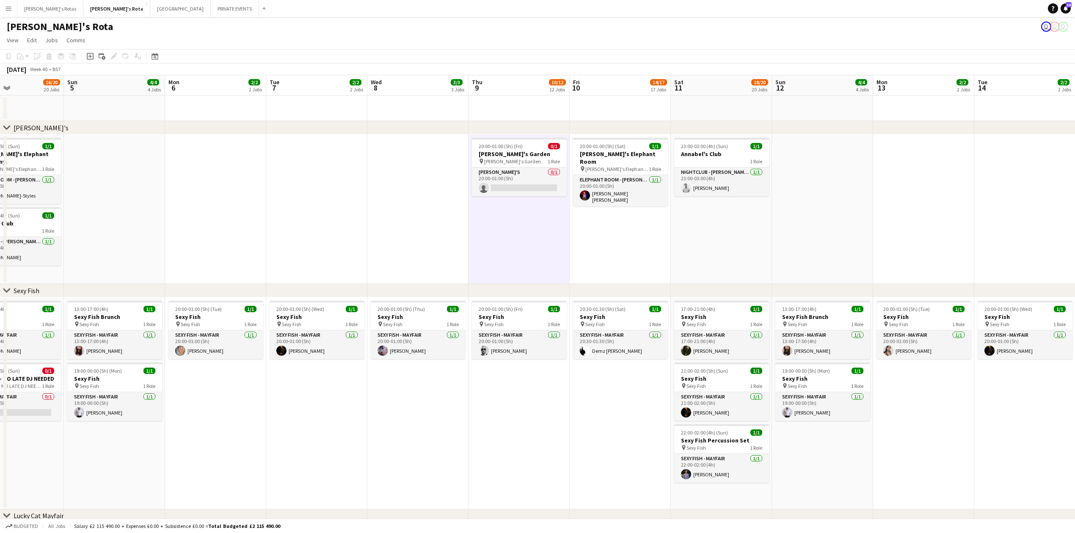
click at [591, 236] on app-date-cell "20:00-01:00 (5h) (Sat) 1/1 [PERSON_NAME]'s Elephant Room pin [PERSON_NAME]'s El…" at bounding box center [619, 209] width 101 height 149
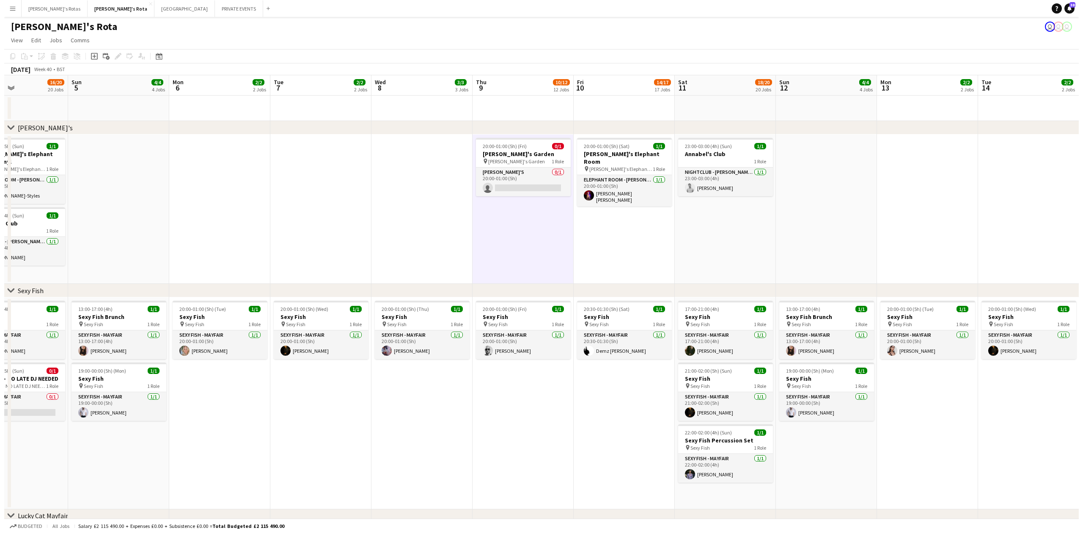
scroll to position [0, 239]
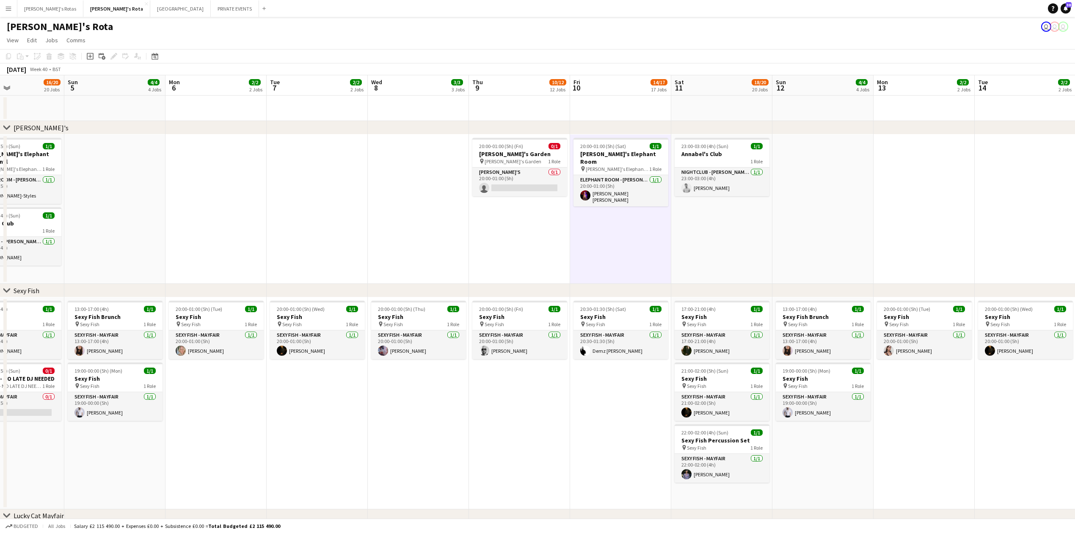
click at [523, 252] on app-date-cell "20:00-01:00 (5h) (Fri) 0/1 [PERSON_NAME]'s Garden pin [PERSON_NAME]'s Garden 1 …" at bounding box center [519, 209] width 101 height 149
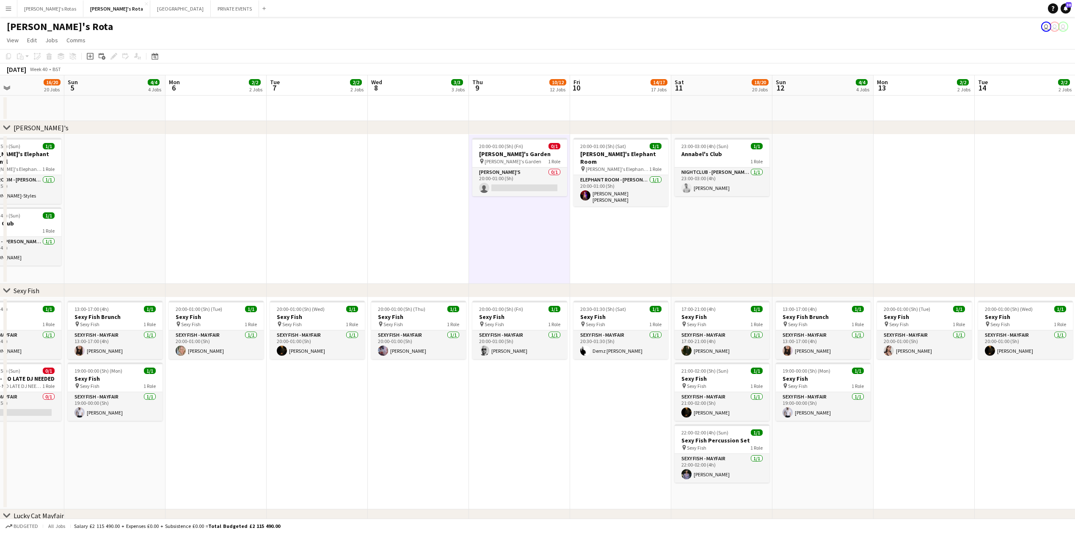
click at [607, 249] on app-date-cell "20:00-01:00 (5h) (Sat) 1/1 [PERSON_NAME]'s Elephant Room pin [PERSON_NAME]'s El…" at bounding box center [620, 209] width 101 height 149
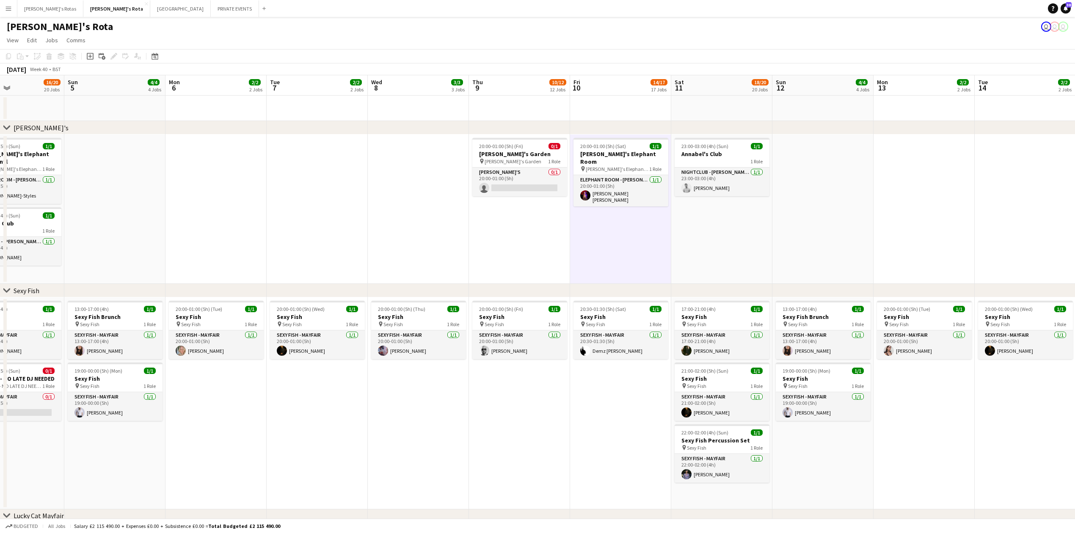
click at [544, 253] on app-date-cell "20:00-01:00 (5h) (Fri) 0/1 [PERSON_NAME]'s Garden pin [PERSON_NAME]'s Garden 1 …" at bounding box center [519, 209] width 101 height 149
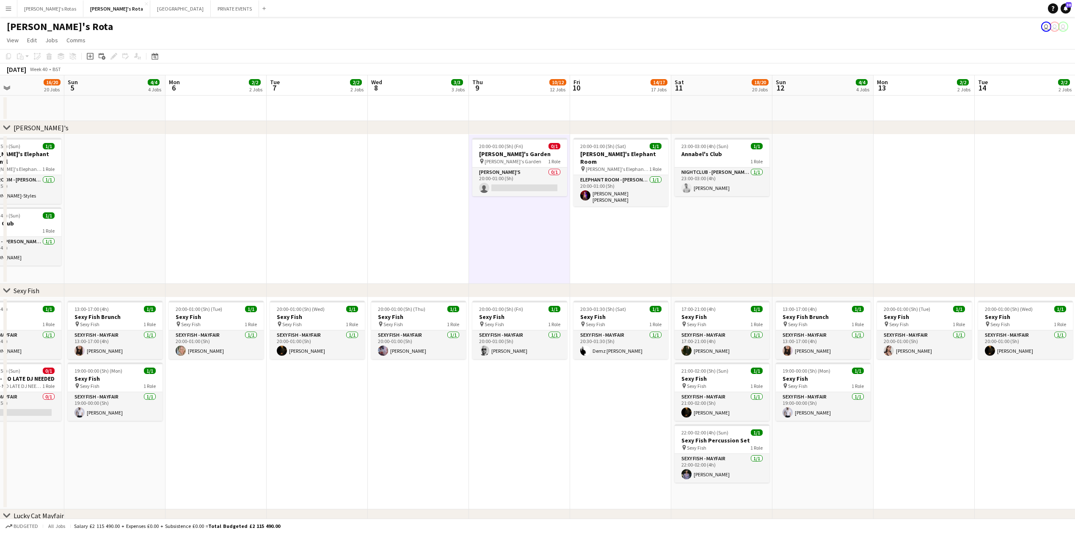
click at [627, 242] on app-date-cell "20:00-01:00 (5h) (Sat) 1/1 [PERSON_NAME]'s Elephant Room pin [PERSON_NAME]'s El…" at bounding box center [620, 209] width 101 height 149
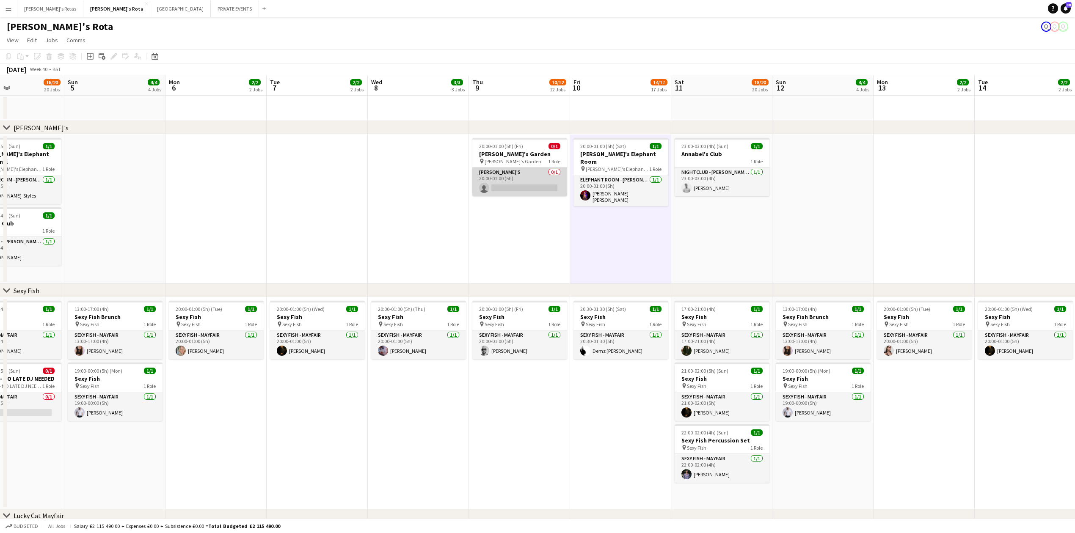
click at [503, 183] on app-card-role "[PERSON_NAME]'s 0/1 20:00-01:00 (5h) single-neutral-actions" at bounding box center [519, 182] width 95 height 29
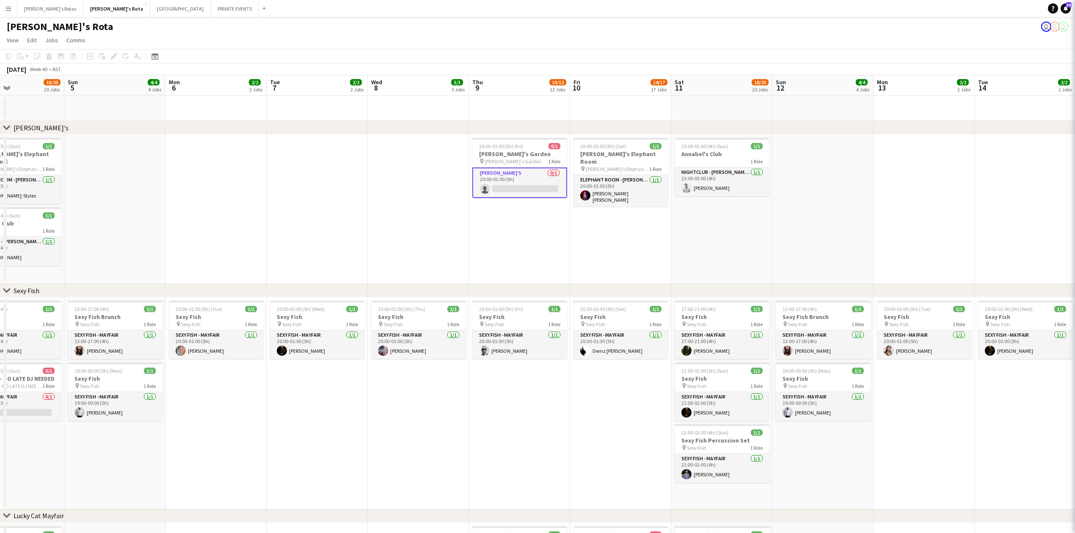
click at [522, 250] on app-date-cell "20:00-01:00 (5h) (Fri) 0/1 [PERSON_NAME]'s Garden pin [PERSON_NAME]'s Garden 1 …" at bounding box center [519, 209] width 101 height 149
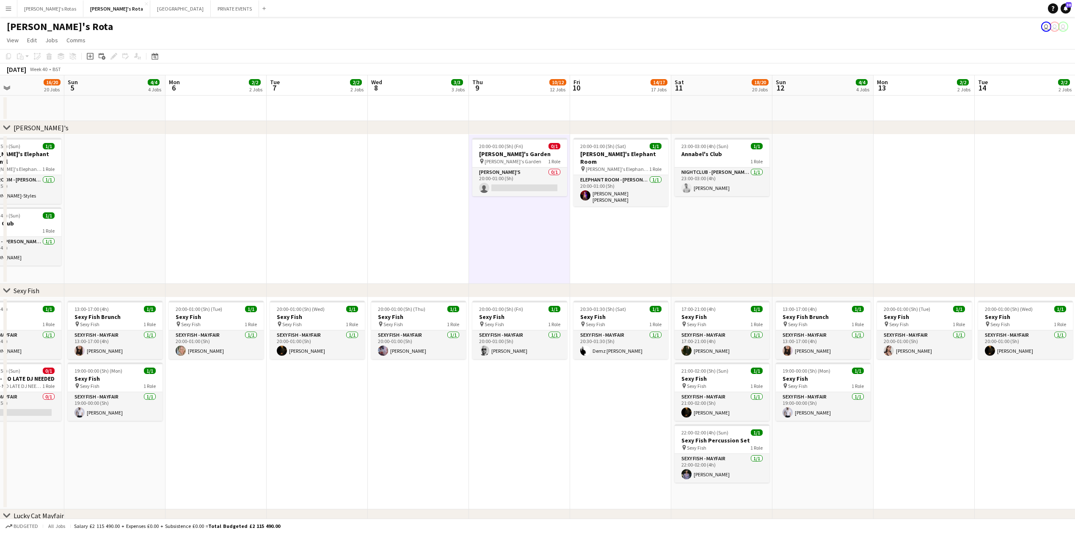
click at [292, 147] on app-date-cell at bounding box center [317, 209] width 101 height 149
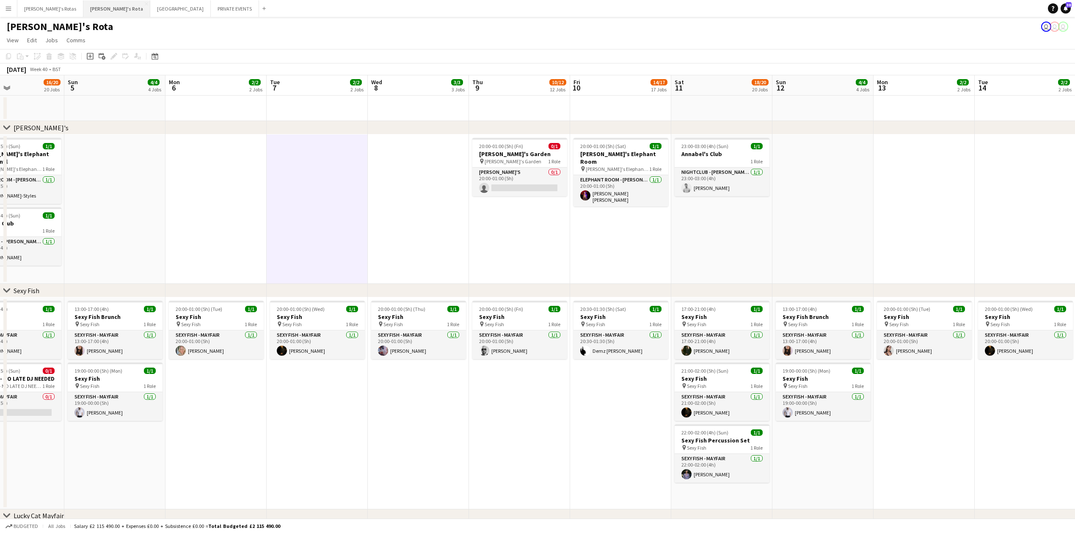
click at [83, 9] on button "[PERSON_NAME]'s Rota Close" at bounding box center [116, 8] width 67 height 17
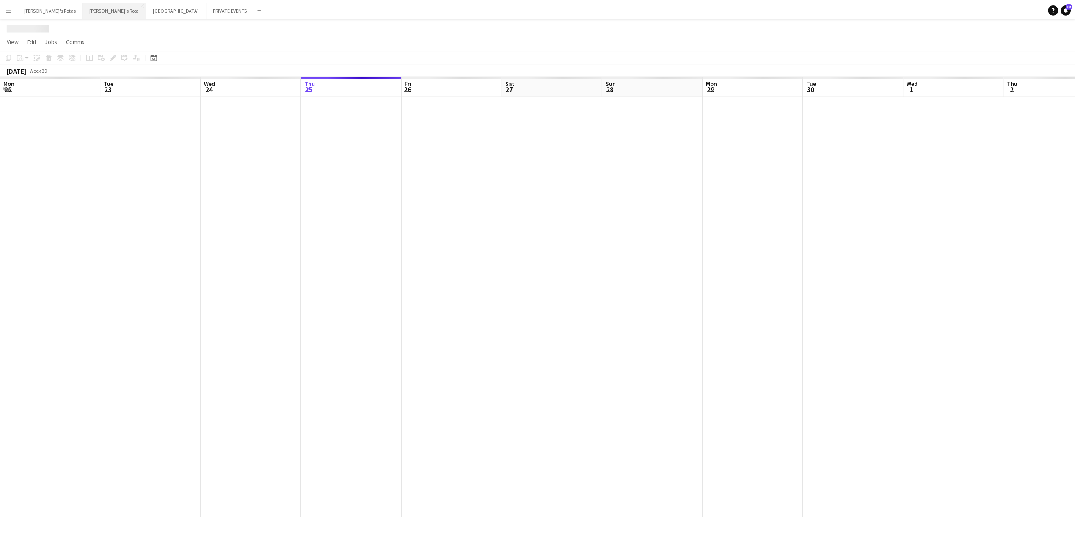
scroll to position [0, 202]
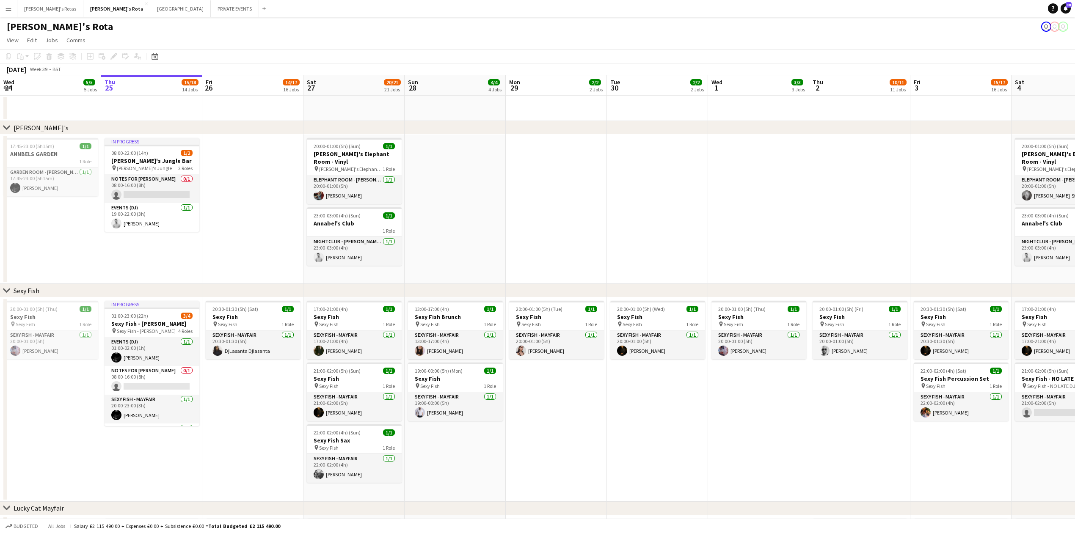
click at [487, 198] on app-date-cell at bounding box center [454, 209] width 101 height 149
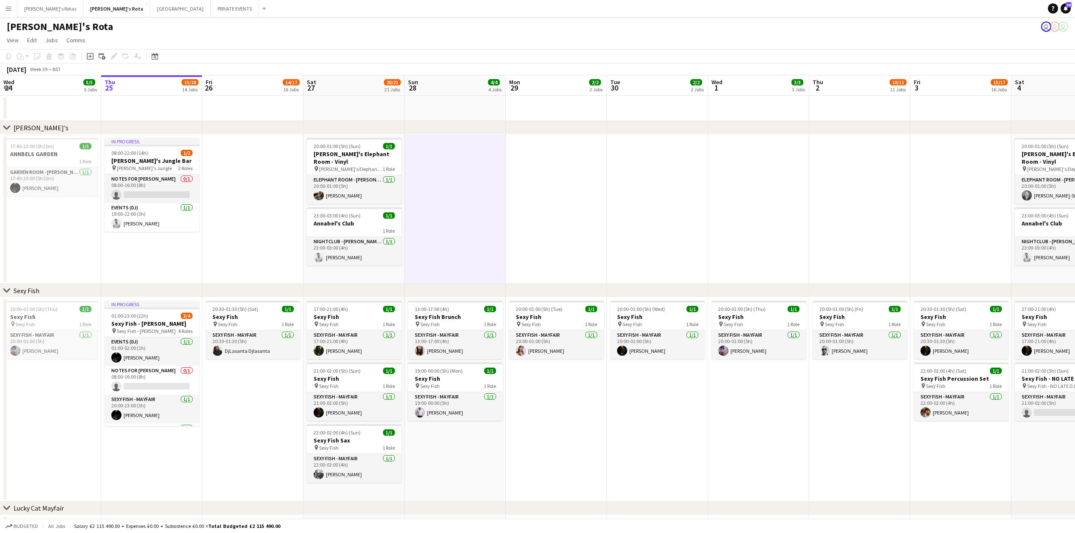
click at [264, 164] on app-date-cell at bounding box center [252, 209] width 101 height 149
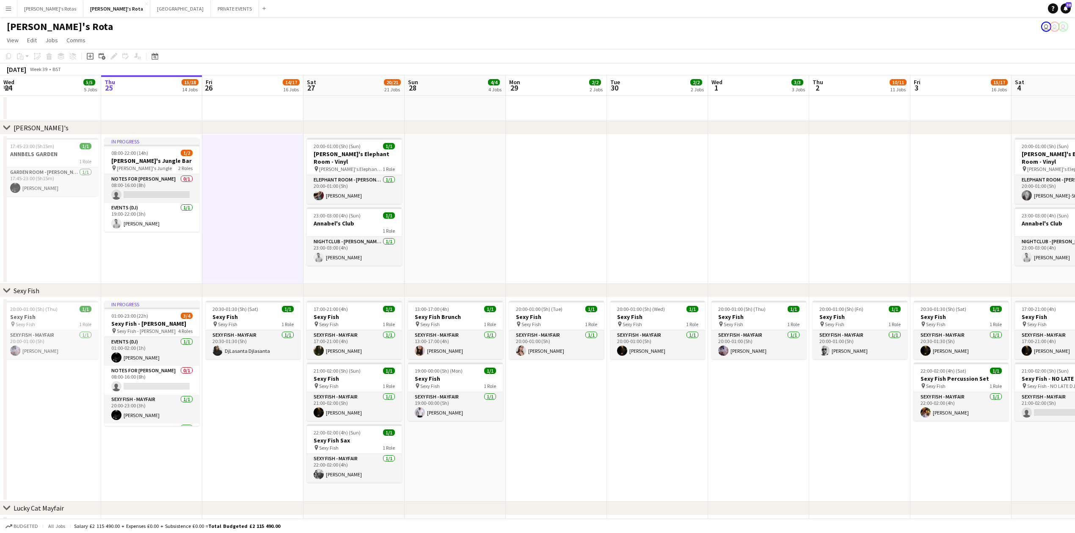
click at [146, 256] on app-date-cell "In progress 08:00-22:00 (14h) 1/2 [PERSON_NAME]'s Jungle Bar pin [PERSON_NAME]'…" at bounding box center [151, 209] width 101 height 149
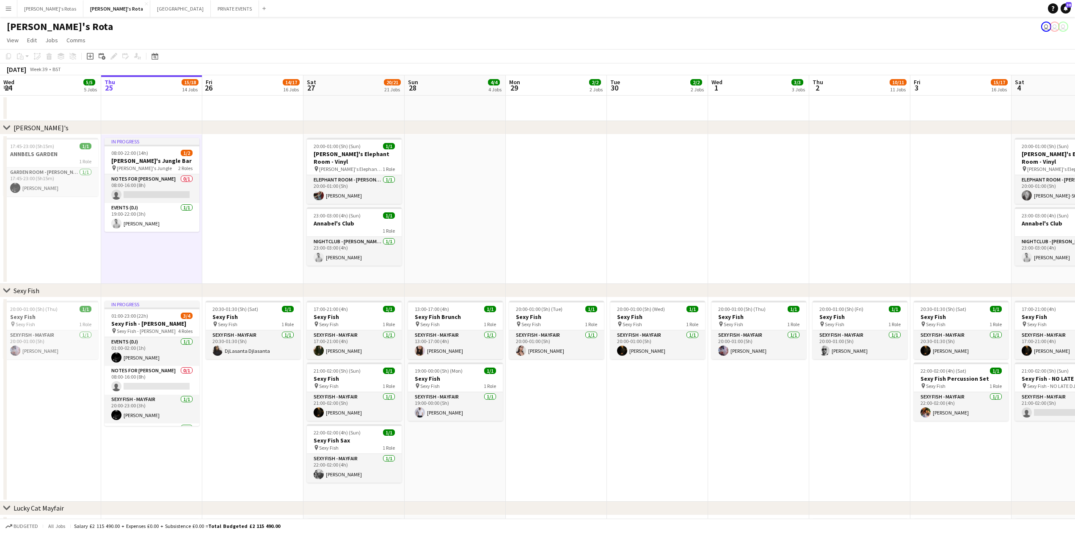
click at [260, 263] on app-date-cell at bounding box center [252, 209] width 101 height 149
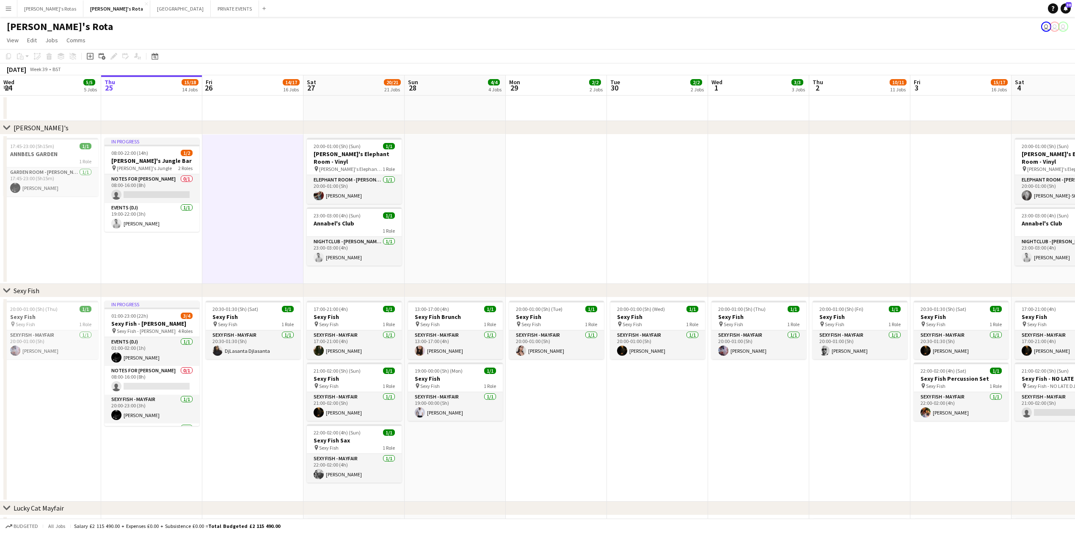
click at [461, 226] on app-date-cell at bounding box center [454, 209] width 101 height 149
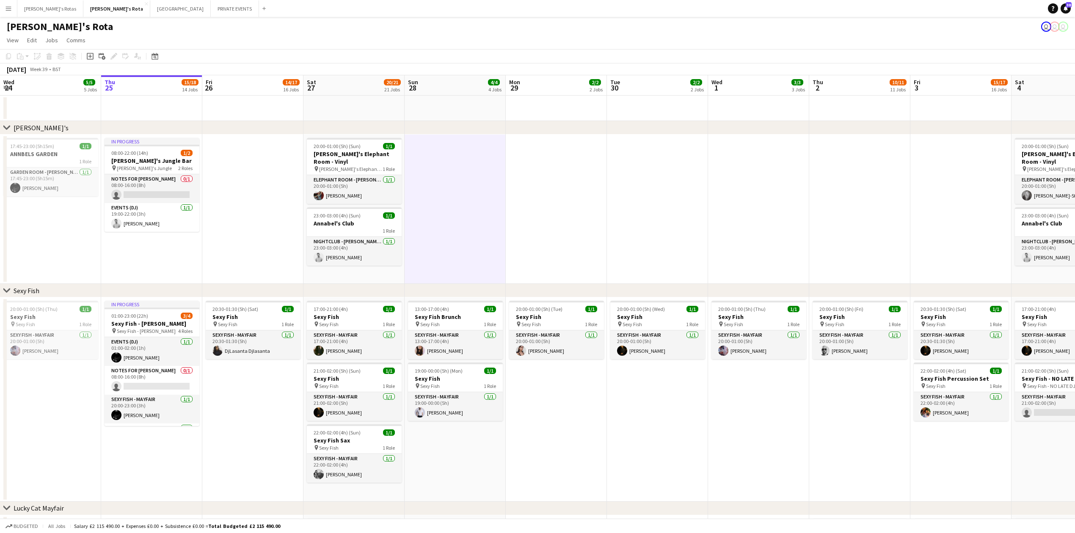
click at [608, 228] on app-date-cell at bounding box center [657, 209] width 101 height 149
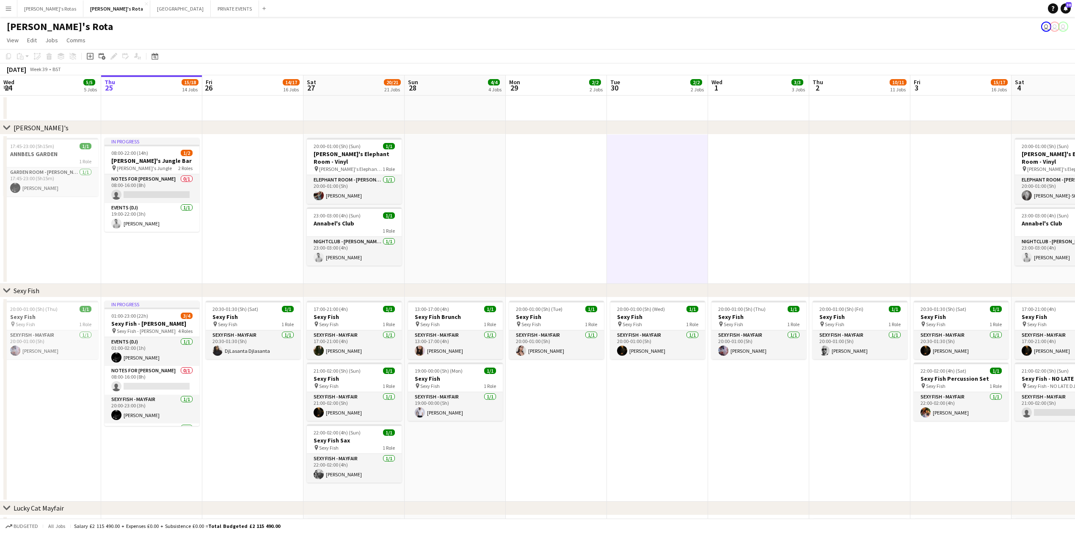
click at [226, 411] on app-date-cell "20:30-01:30 (5h) (Sat) 1/1 Sexy Fish pin Sexy Fish 1 Role SEXY FISH - MAYFAIR […" at bounding box center [252, 399] width 101 height 204
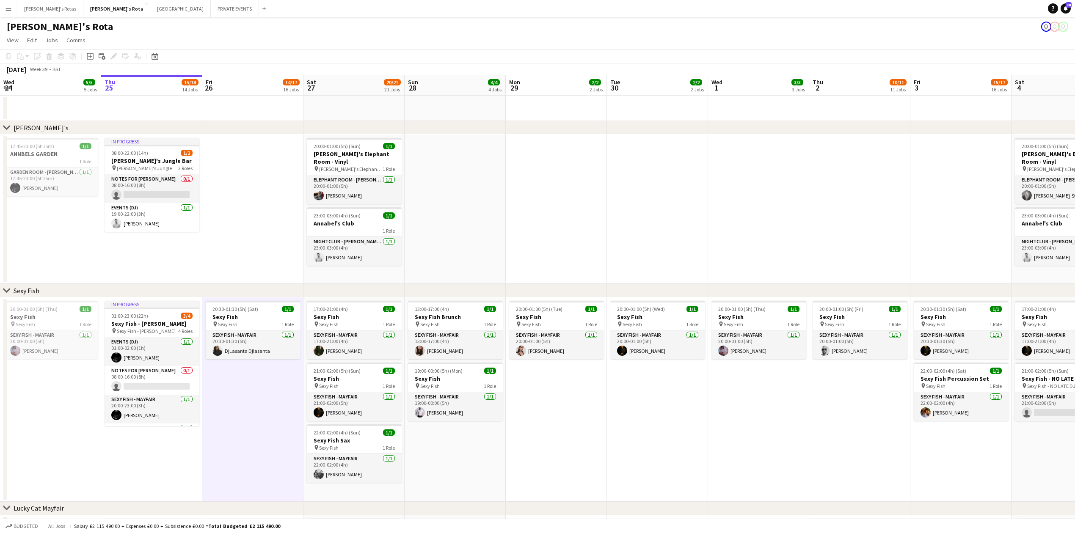
click at [120, 451] on app-date-cell "In progress 01:00-23:00 (22h) 3/4 Sexy Fish - [PERSON_NAME] pin Sexy Fish - [PE…" at bounding box center [151, 399] width 101 height 204
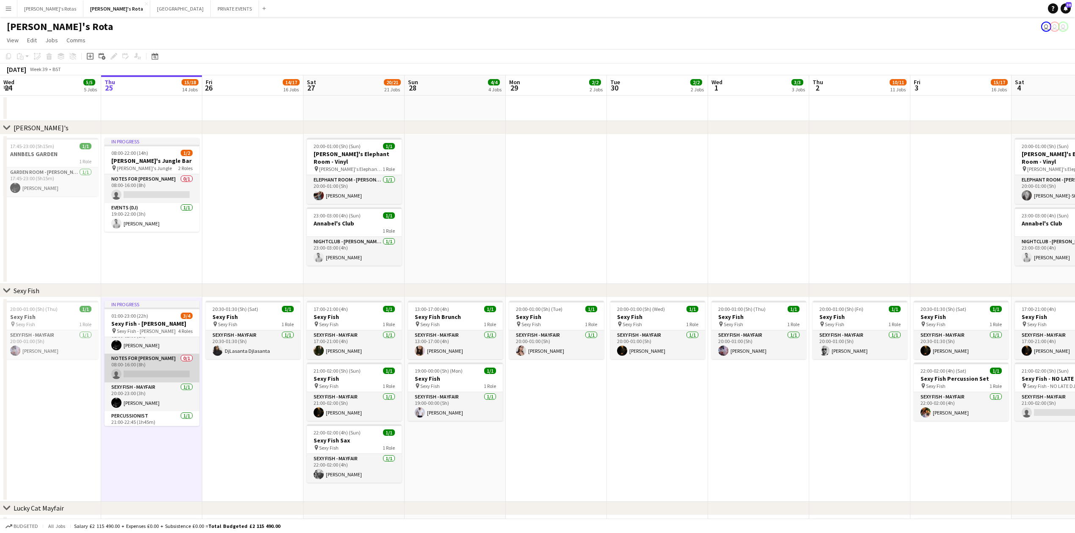
scroll to position [0, 0]
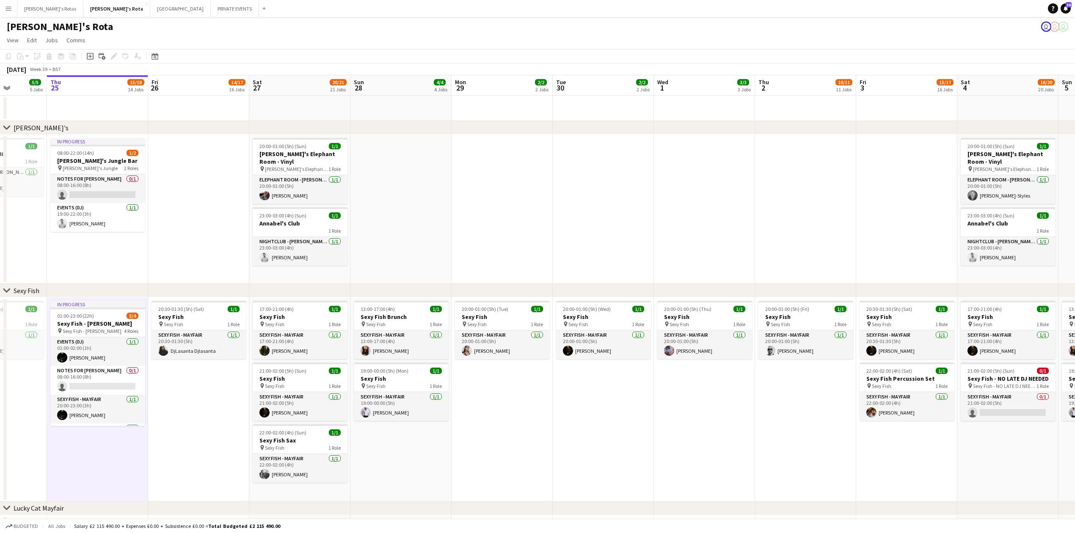
drag, startPoint x: 250, startPoint y: 241, endPoint x: 168, endPoint y: 253, distance: 82.9
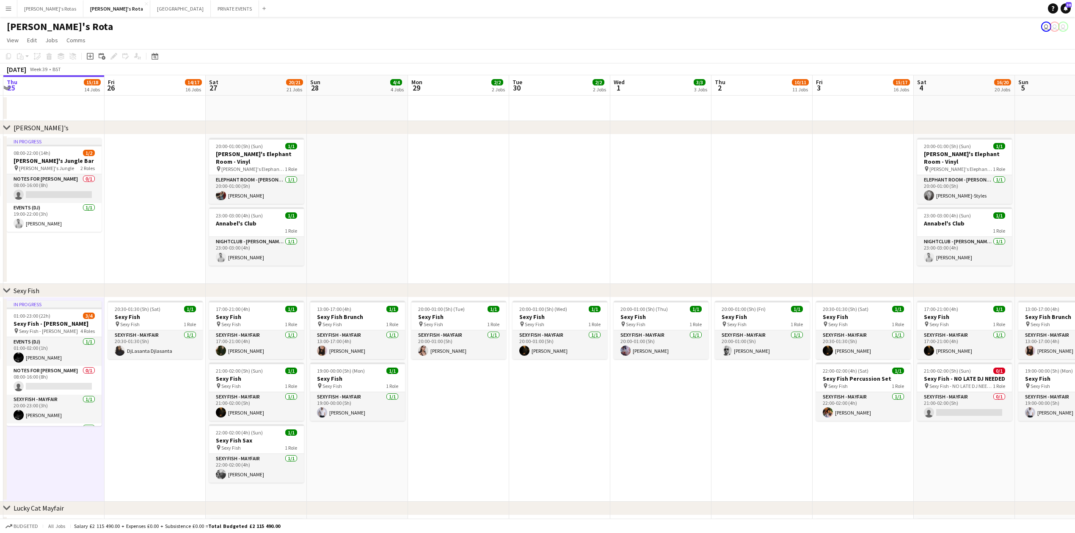
drag, startPoint x: 535, startPoint y: 224, endPoint x: 235, endPoint y: 256, distance: 301.2
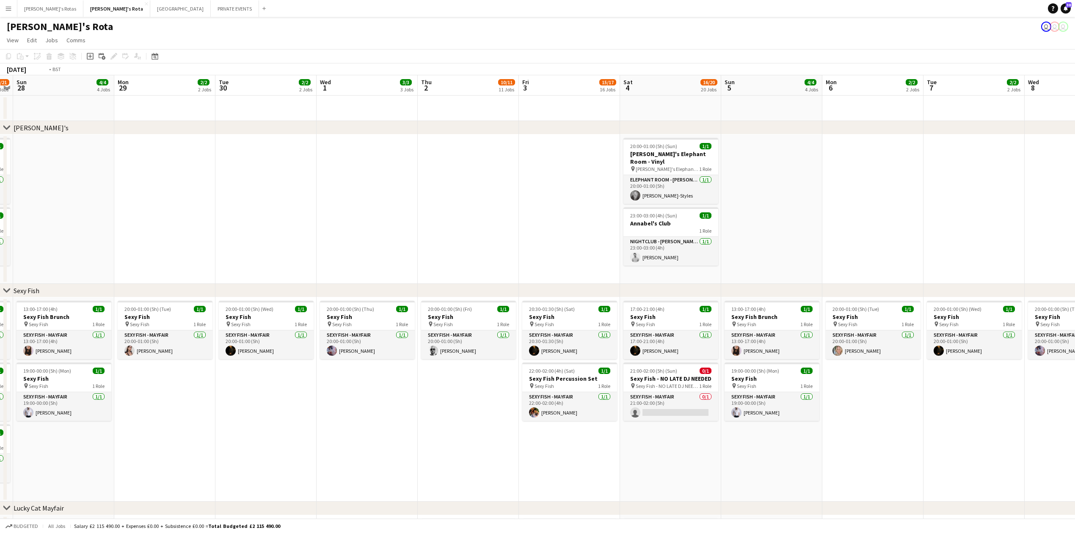
drag, startPoint x: 359, startPoint y: 228, endPoint x: 266, endPoint y: 244, distance: 94.4
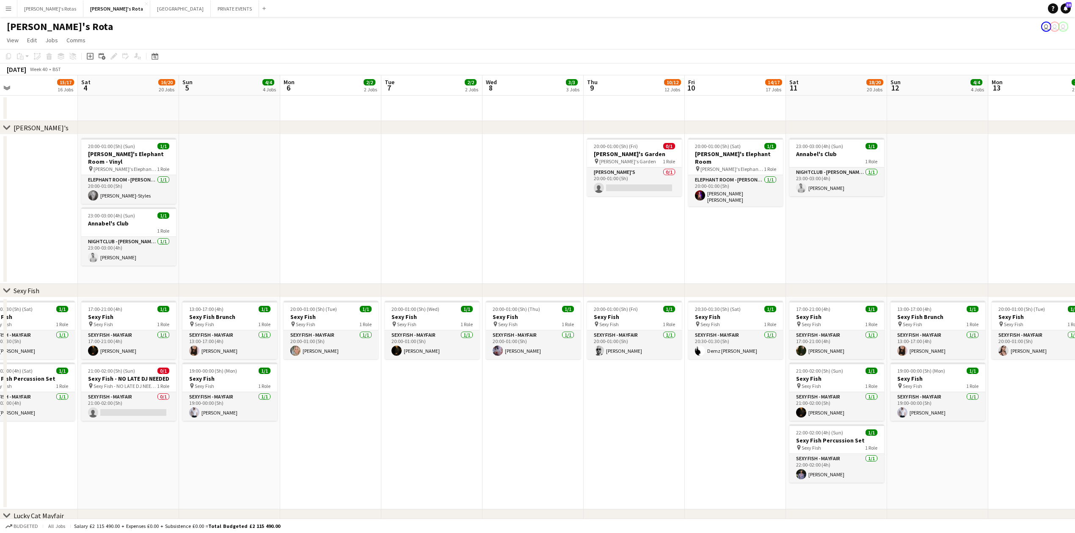
drag, startPoint x: 625, startPoint y: 191, endPoint x: 322, endPoint y: 206, distance: 302.9
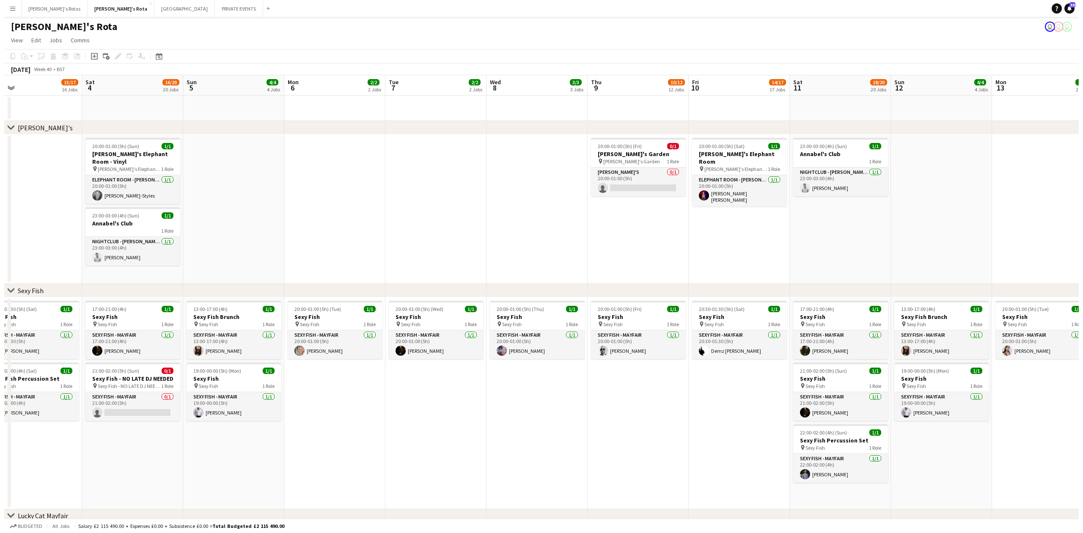
scroll to position [0, 336]
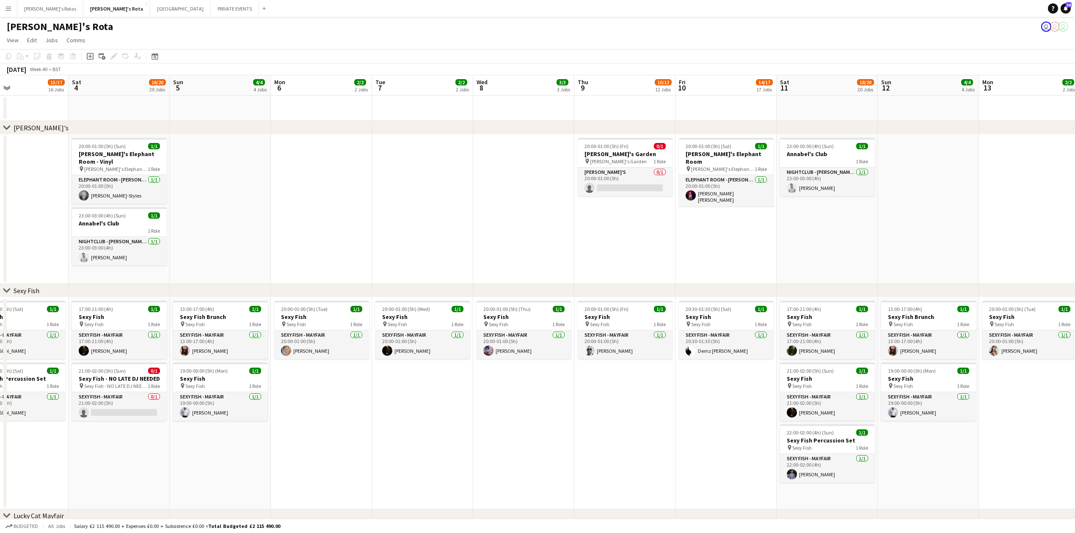
click at [580, 251] on app-date-cell "20:00-01:00 (5h) (Fri) 0/1 [PERSON_NAME]'s Garden pin [PERSON_NAME]'s Garden 1 …" at bounding box center [624, 209] width 101 height 149
click at [501, 227] on app-date-cell at bounding box center [523, 209] width 101 height 149
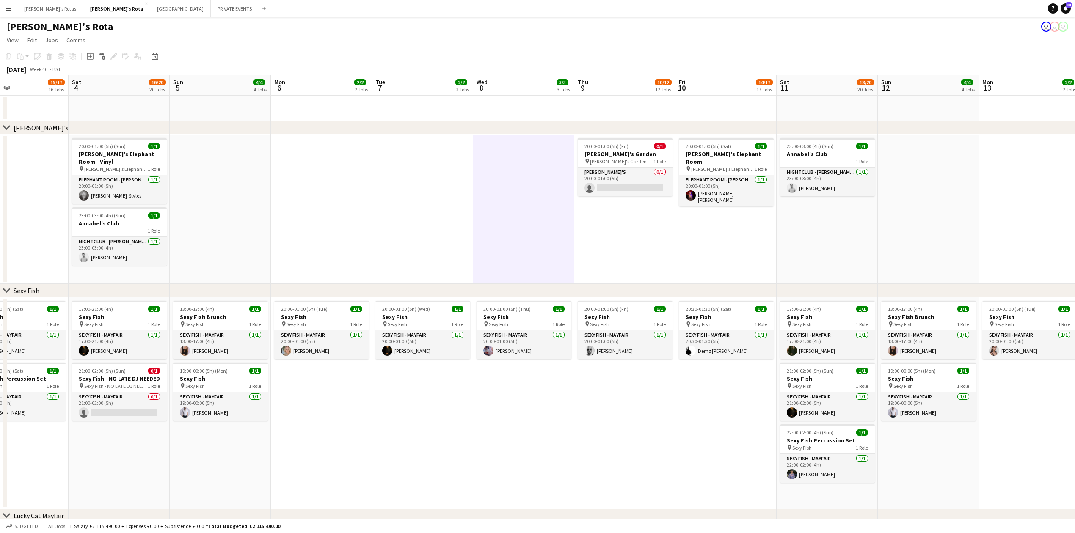
click at [586, 256] on app-date-cell "20:00-01:00 (5h) (Fri) 0/1 [PERSON_NAME]'s Garden pin [PERSON_NAME]'s Garden 1 …" at bounding box center [624, 209] width 101 height 149
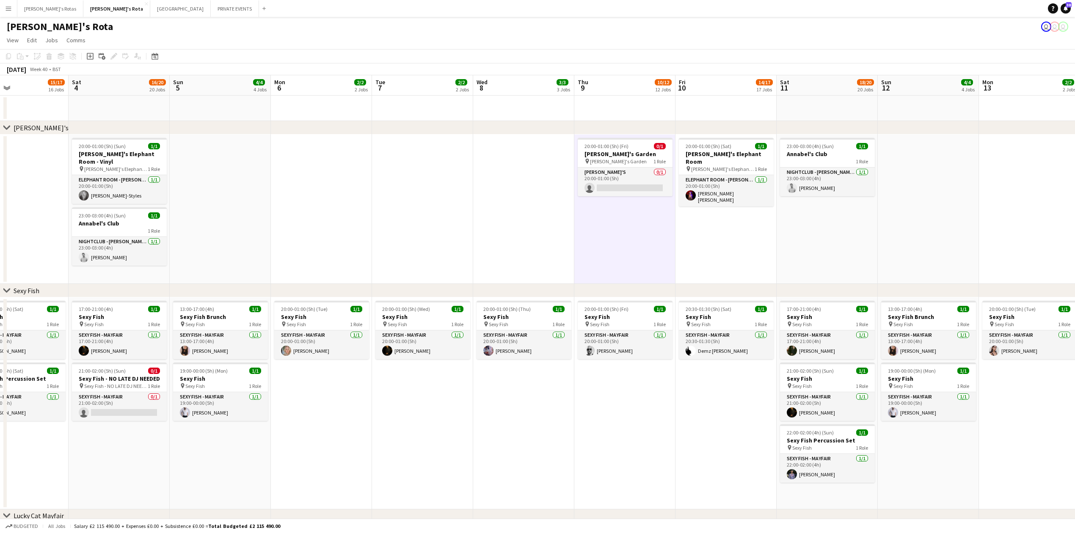
click at [10, 8] on app-icon "Menu" at bounding box center [8, 8] width 7 height 7
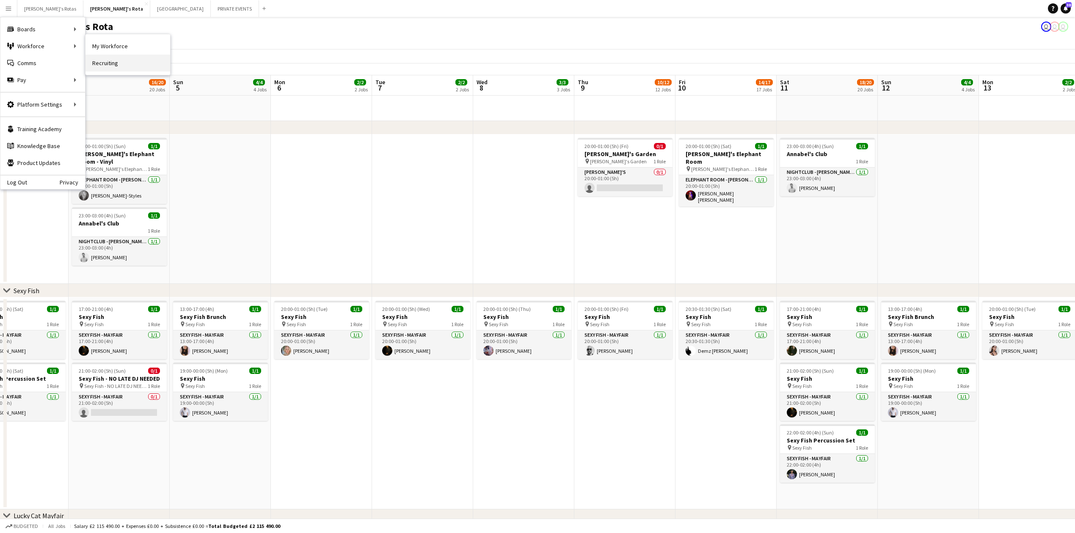
click at [109, 63] on link "Recruiting" at bounding box center [127, 63] width 85 height 17
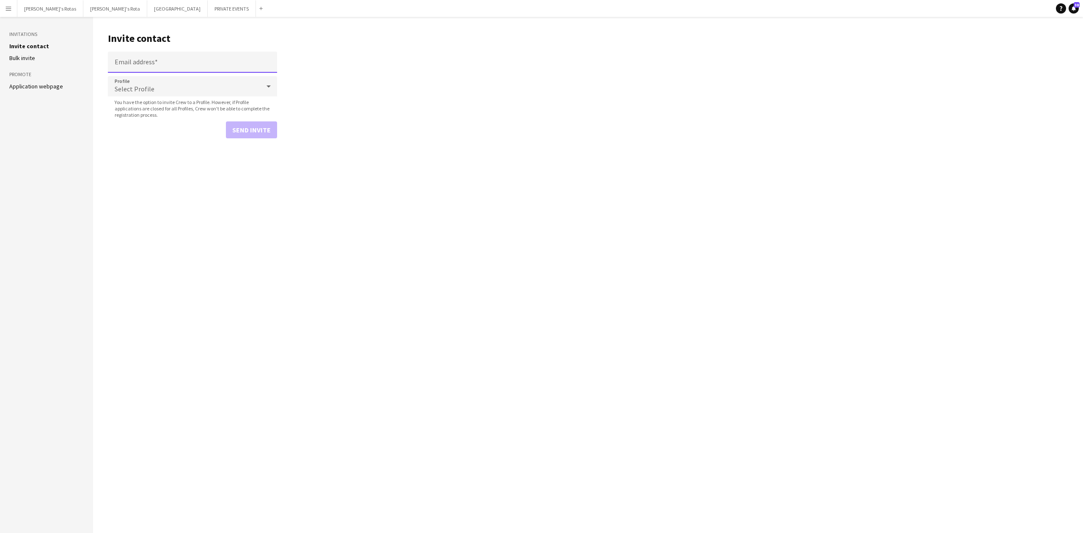
click at [150, 66] on input "Email address" at bounding box center [192, 62] width 169 height 21
paste input "**********"
type input "**********"
click at [135, 85] on span "Select Profile" at bounding box center [135, 89] width 40 height 8
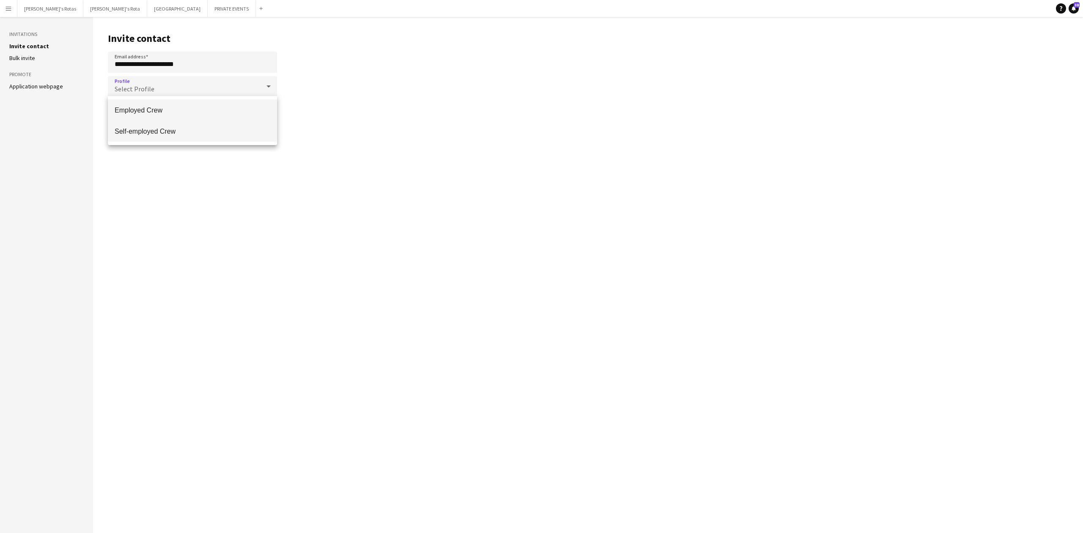
click at [170, 124] on mat-option "Self-employed Crew" at bounding box center [192, 131] width 169 height 21
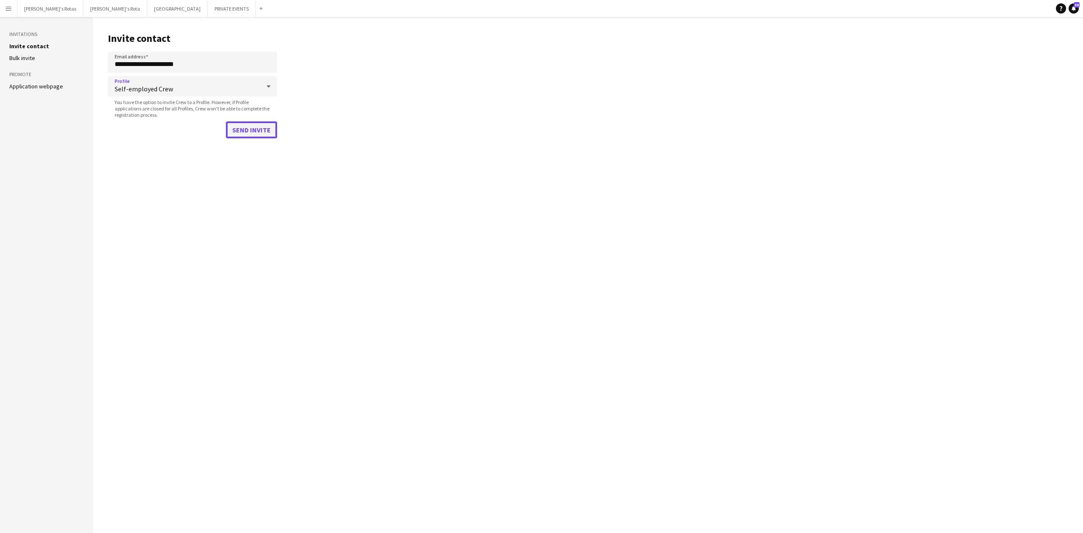
click at [257, 127] on button "Send invite" at bounding box center [251, 129] width 51 height 17
drag, startPoint x: 41, startPoint y: 12, endPoint x: 48, endPoint y: 10, distance: 7.0
click at [41, 12] on button "[PERSON_NAME]'s Rotas Close" at bounding box center [50, 8] width 66 height 17
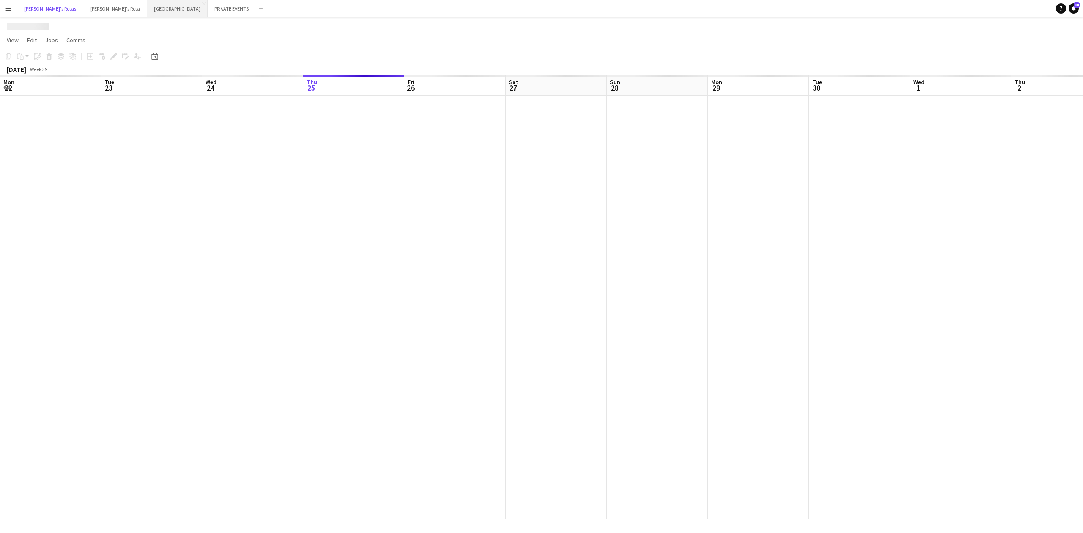
scroll to position [0, 202]
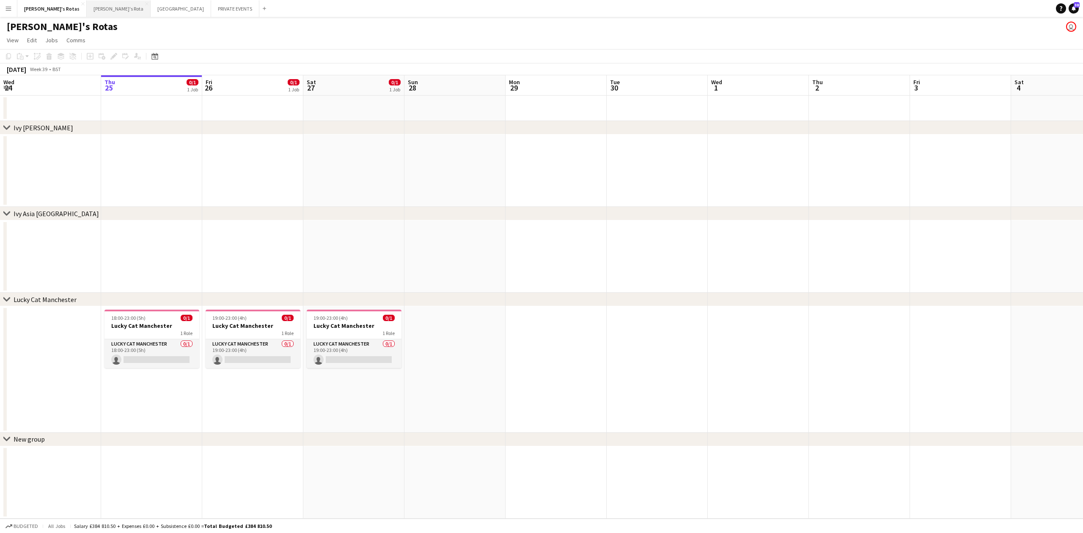
click at [87, 7] on button "[PERSON_NAME]'s Rota Close" at bounding box center [119, 8] width 64 height 17
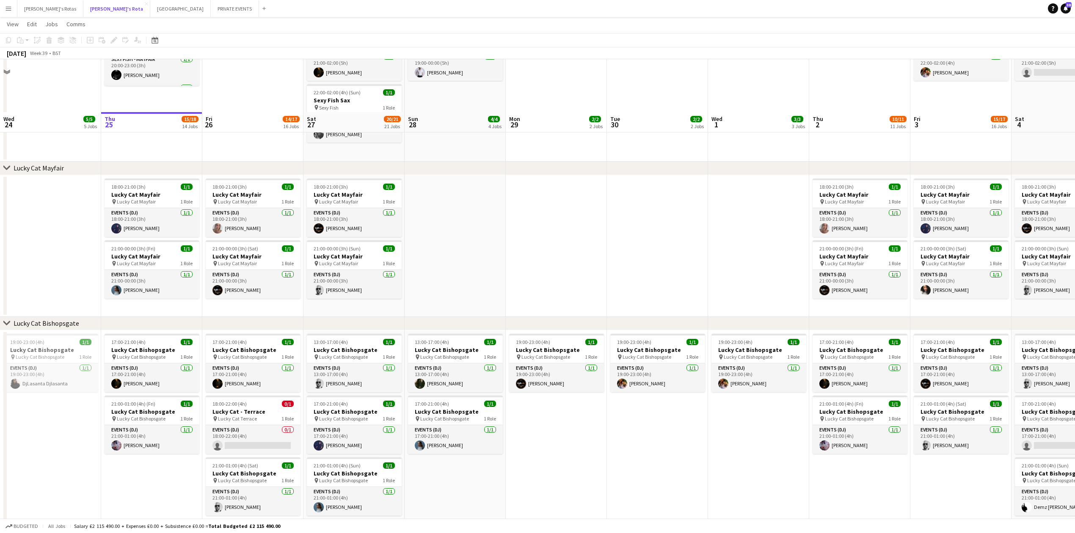
scroll to position [508, 0]
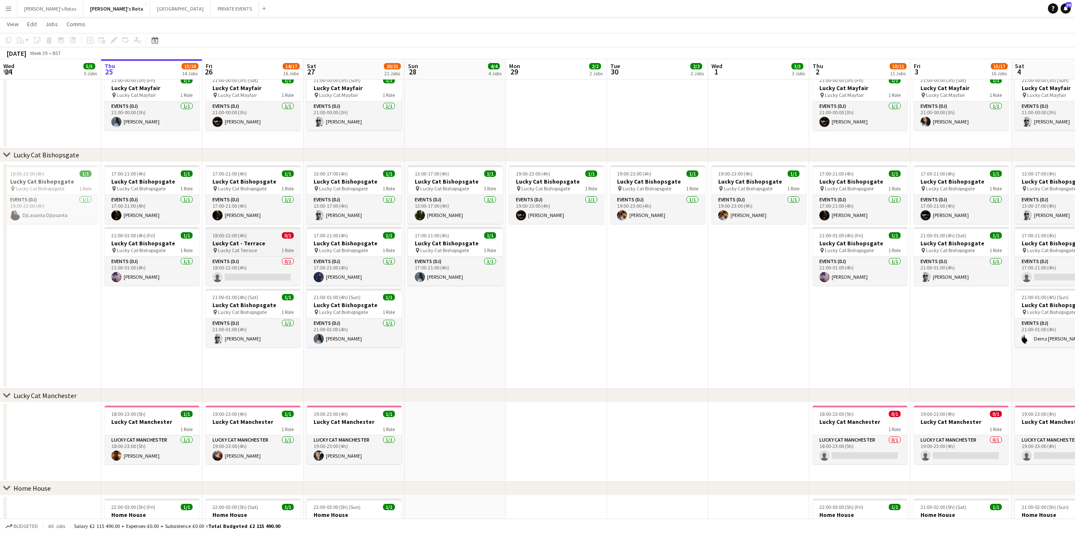
click at [237, 242] on h3 "Lucky Cat - Terrace" at bounding box center [253, 243] width 95 height 8
click at [1002, 53] on button "Publish 1 job" at bounding box center [1000, 53] width 45 height 11
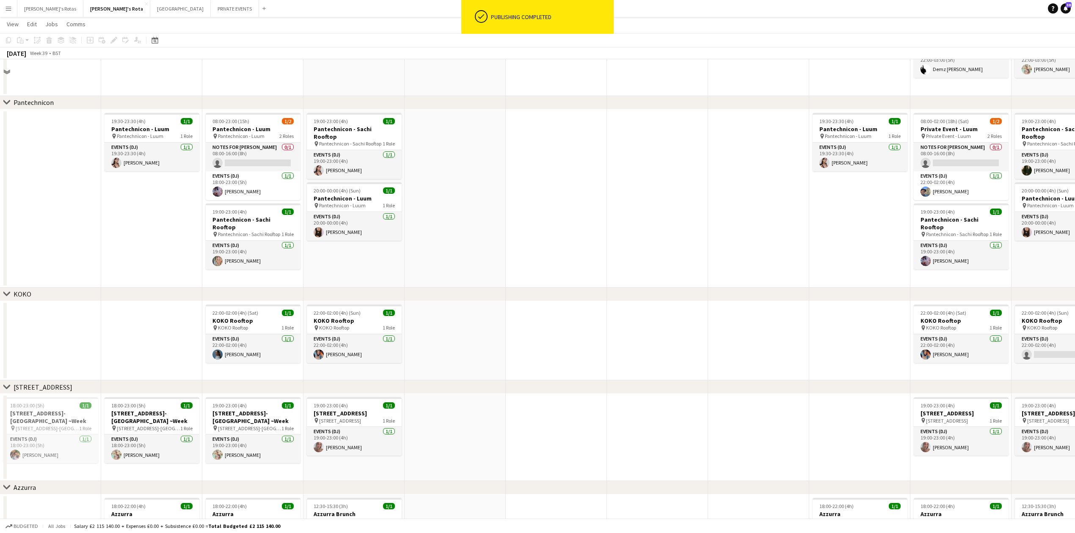
scroll to position [902, 0]
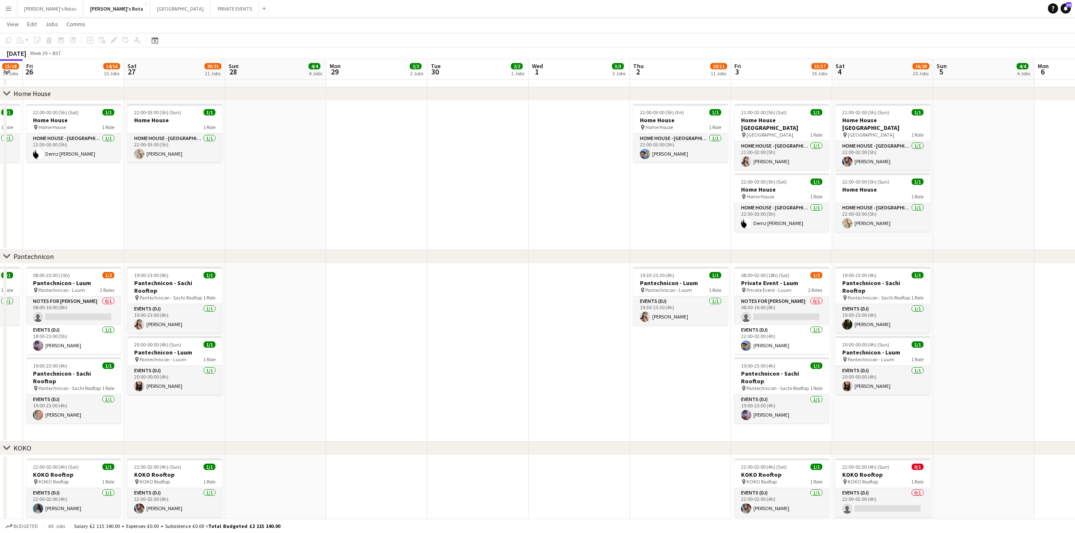
drag, startPoint x: 723, startPoint y: 210, endPoint x: 318, endPoint y: 231, distance: 405.0
click at [226, 234] on app-calendar-viewport "Mon 22 2/2 2 Jobs Tue 23 2/2 2 Jobs Wed 24 5/5 5 Jobs Thu 25 15/18 14 Jobs Fri …" at bounding box center [537, 419] width 1075 height 2576
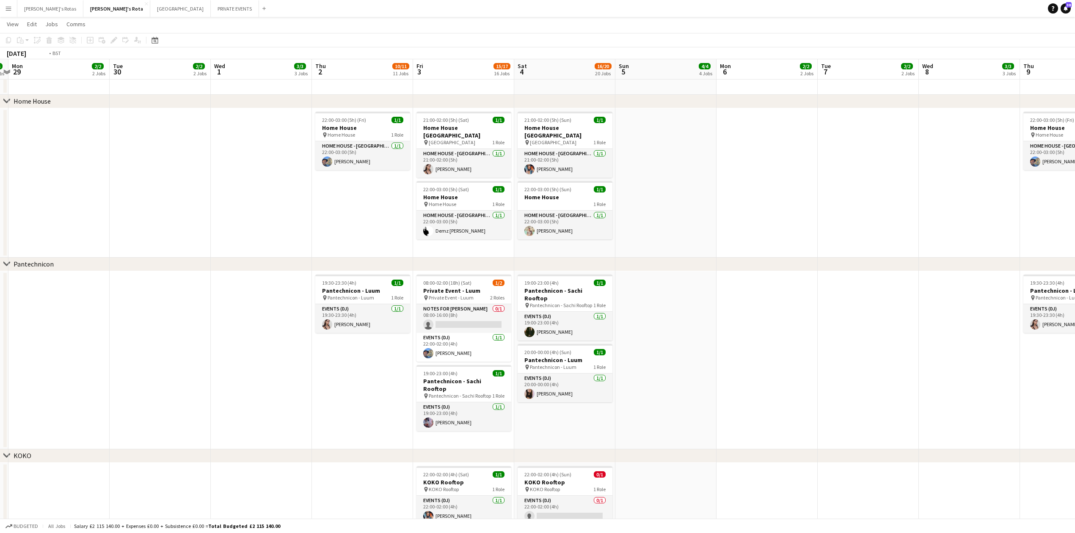
drag, startPoint x: 644, startPoint y: 234, endPoint x: 413, endPoint y: 247, distance: 230.5
click at [397, 247] on app-calendar-viewport "Fri 26 14/16 15 Jobs Sat 27 20/21 21 Jobs Sun 28 4/4 4 Jobs Mon 29 2/2 2 Jobs T…" at bounding box center [537, 450] width 1075 height 2638
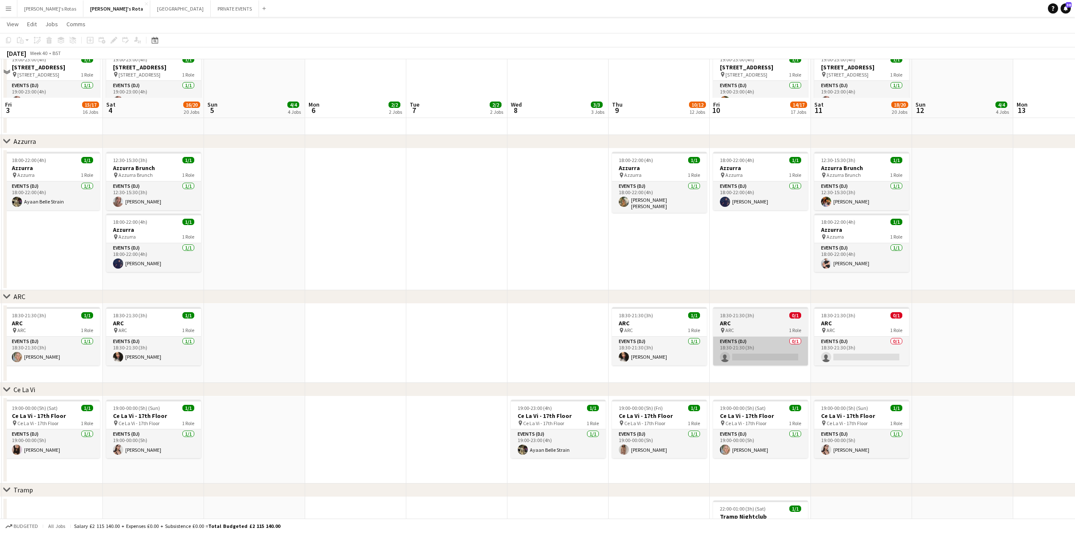
scroll to position [1579, 0]
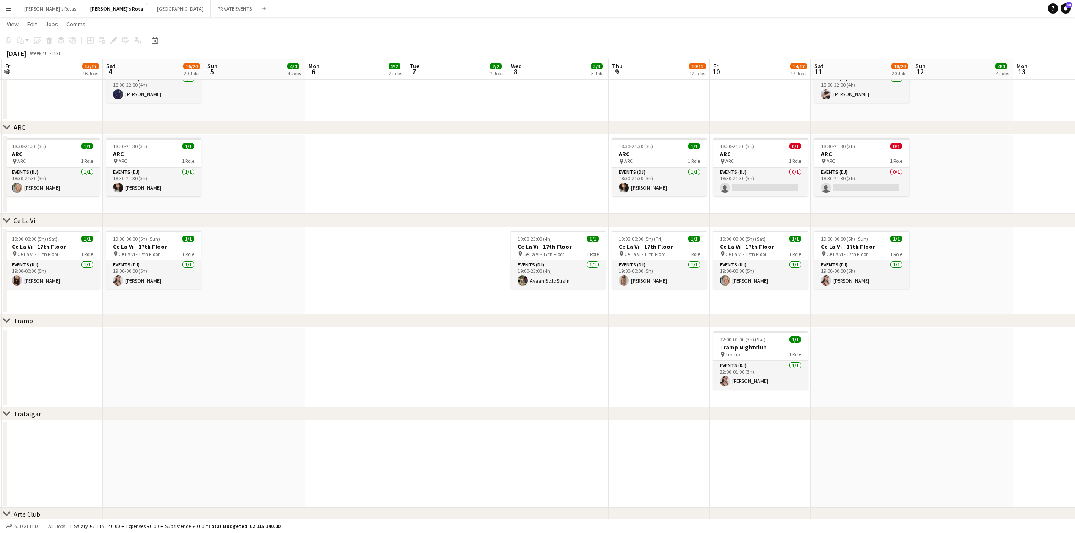
drag, startPoint x: 916, startPoint y: 326, endPoint x: 690, endPoint y: 338, distance: 226.2
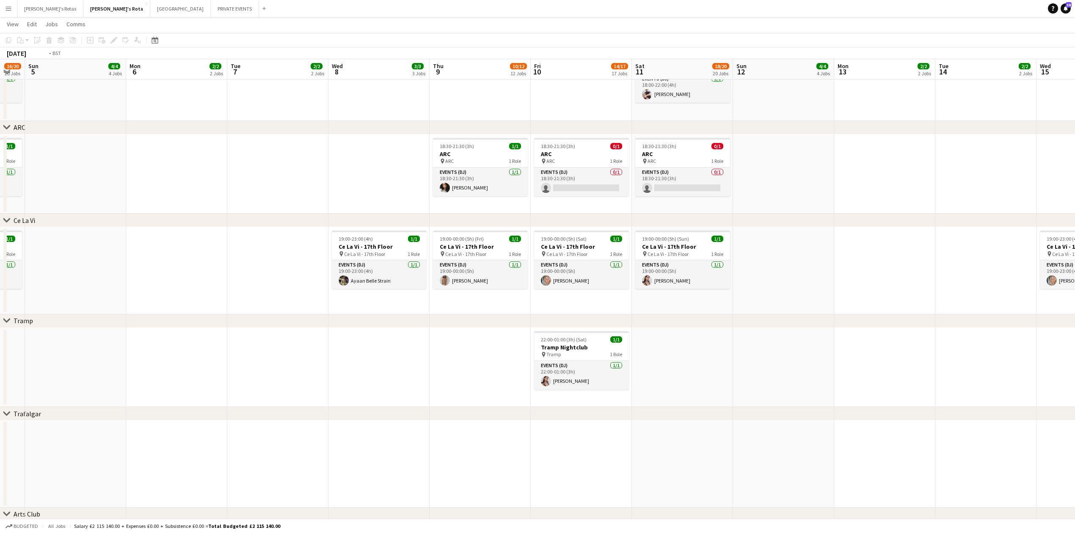
drag, startPoint x: 900, startPoint y: 289, endPoint x: 422, endPoint y: 313, distance: 478.3
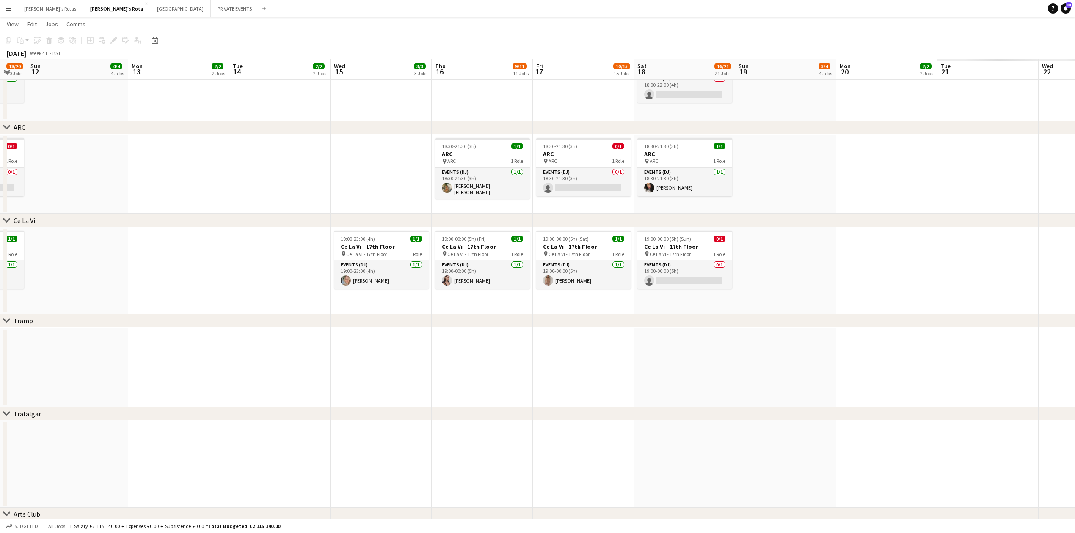
drag, startPoint x: 603, startPoint y: 254, endPoint x: 193, endPoint y: 293, distance: 411.4
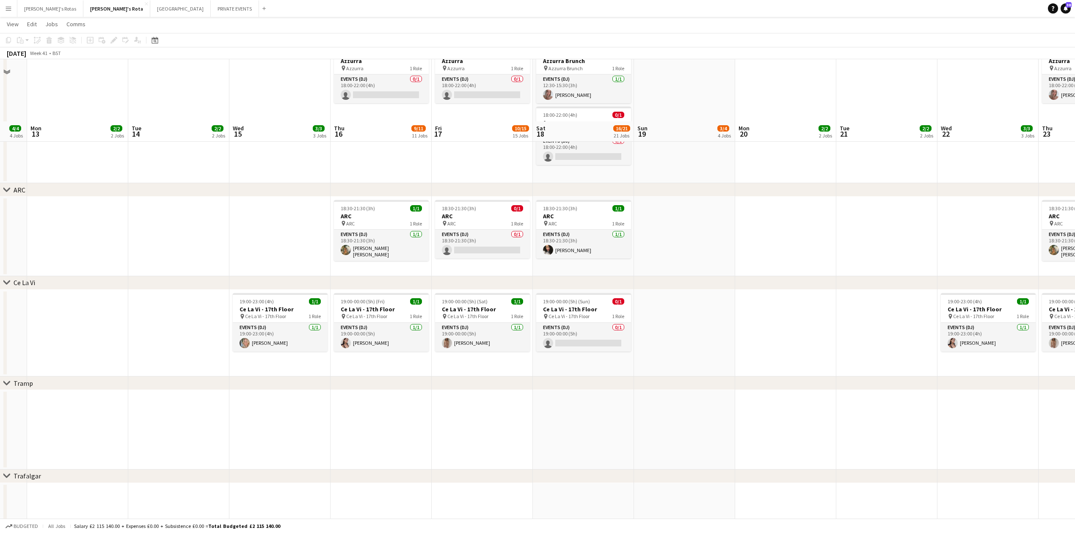
scroll to position [1642, 0]
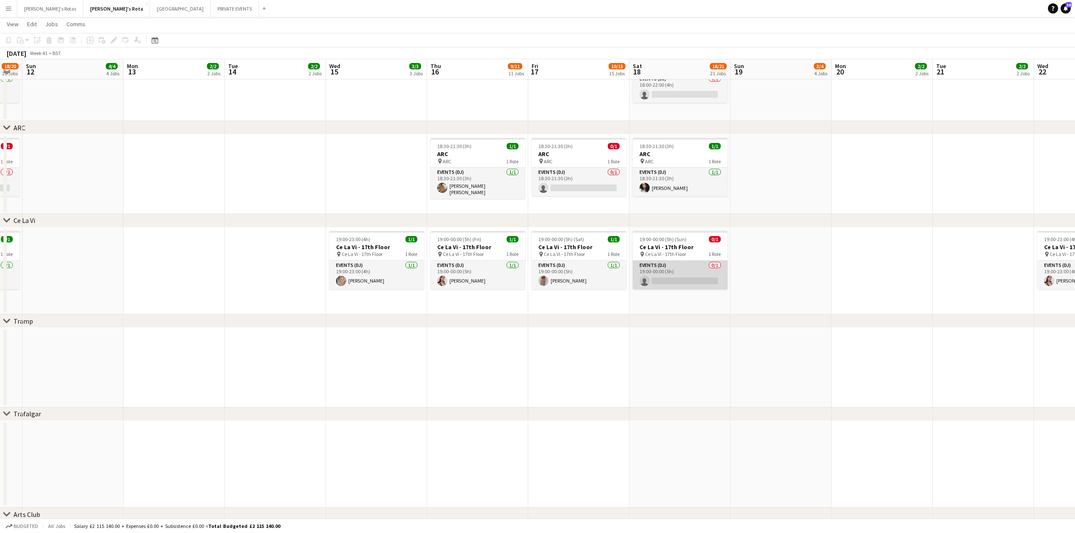
click at [662, 274] on app-card-role "Events (DJ) 0/1 19:00-00:00 (5h) single-neutral-actions" at bounding box center [680, 275] width 95 height 29
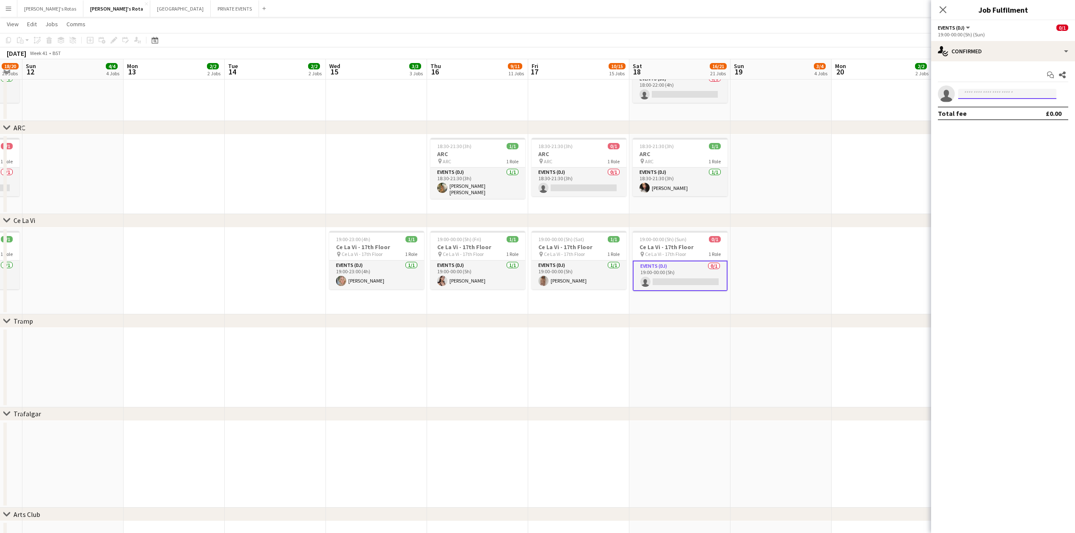
click at [979, 95] on input at bounding box center [1007, 94] width 98 height 10
type input "*"
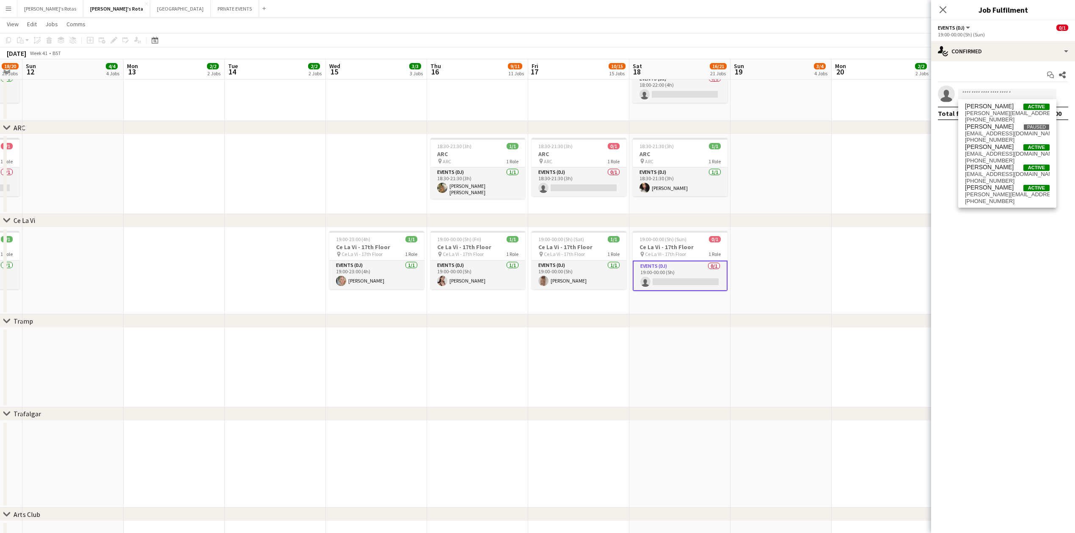
click at [776, 192] on app-date-cell at bounding box center [780, 175] width 101 height 80
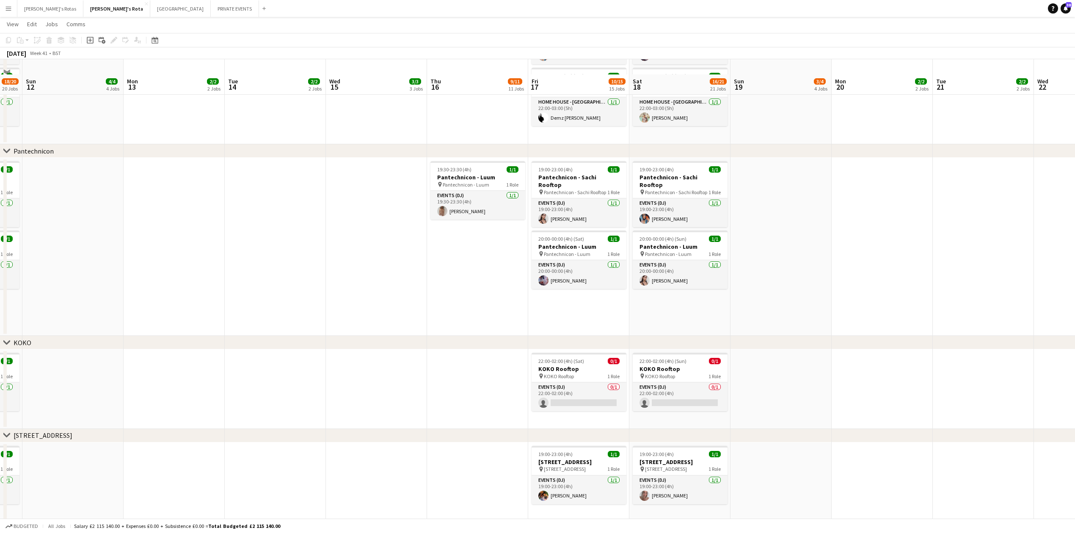
scroll to position [1077, 0]
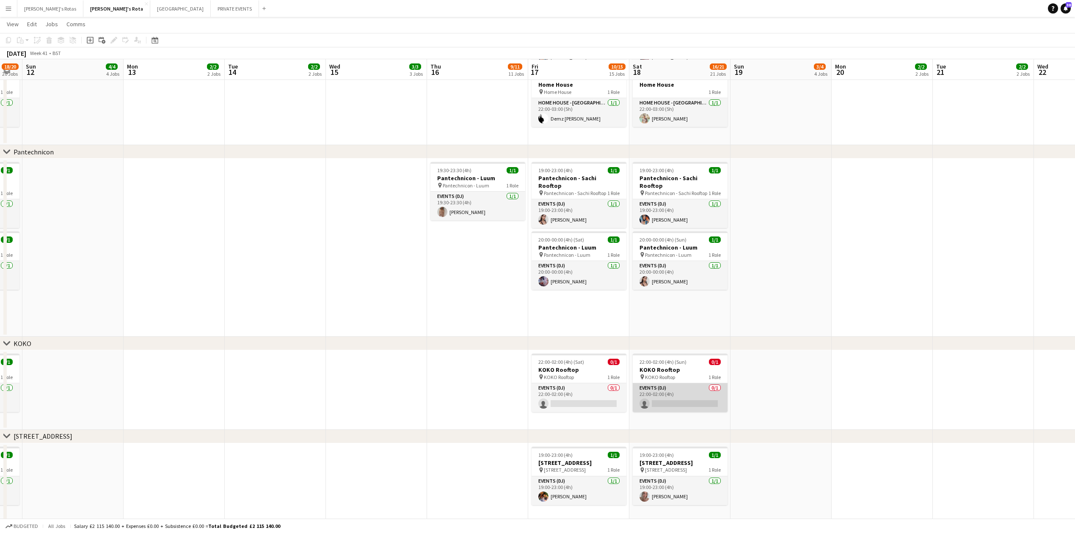
click at [697, 402] on app-card-role "Events (DJ) 0/1 22:00-02:00 (4h) single-neutral-actions" at bounding box center [680, 397] width 95 height 29
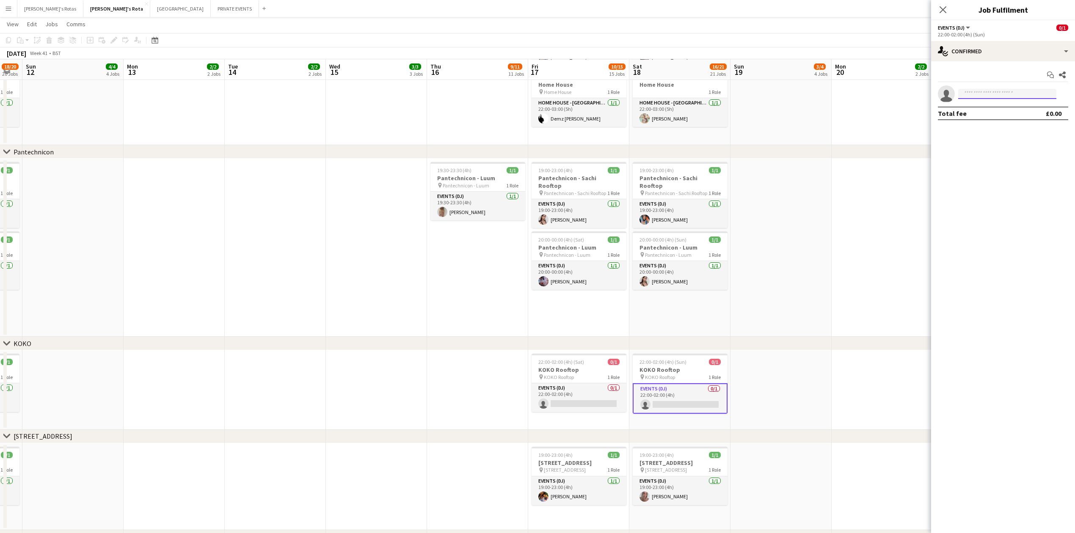
click at [988, 96] on input at bounding box center [1007, 94] width 98 height 10
type input "*"
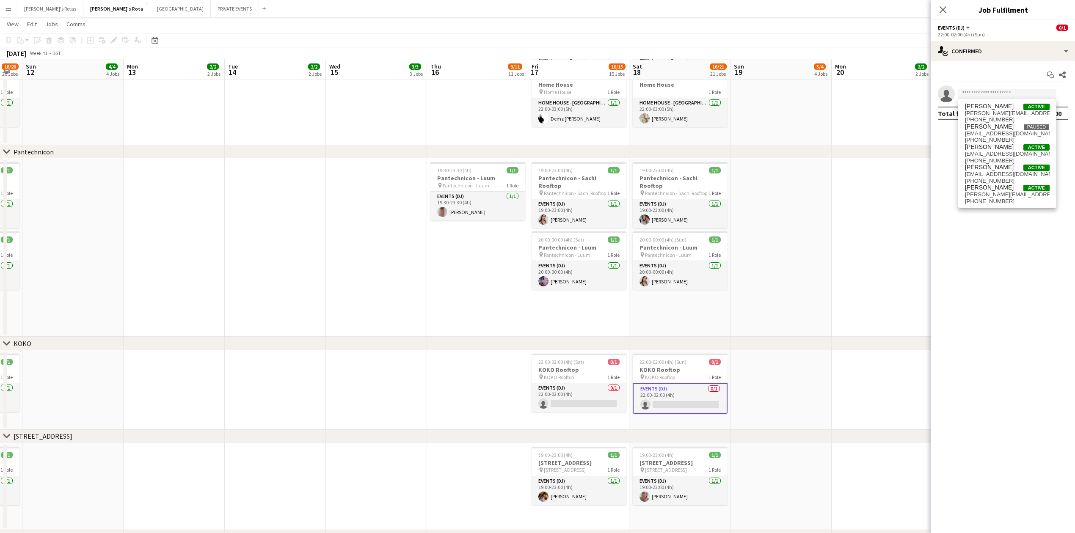
click at [677, 331] on app-date-cell "19:00-23:00 (4h) 1/1 Pantechnicon - Sachi Rooftop pin Pantechnicon - Sachi Roof…" at bounding box center [679, 248] width 101 height 178
